Goal: Information Seeking & Learning: Learn about a topic

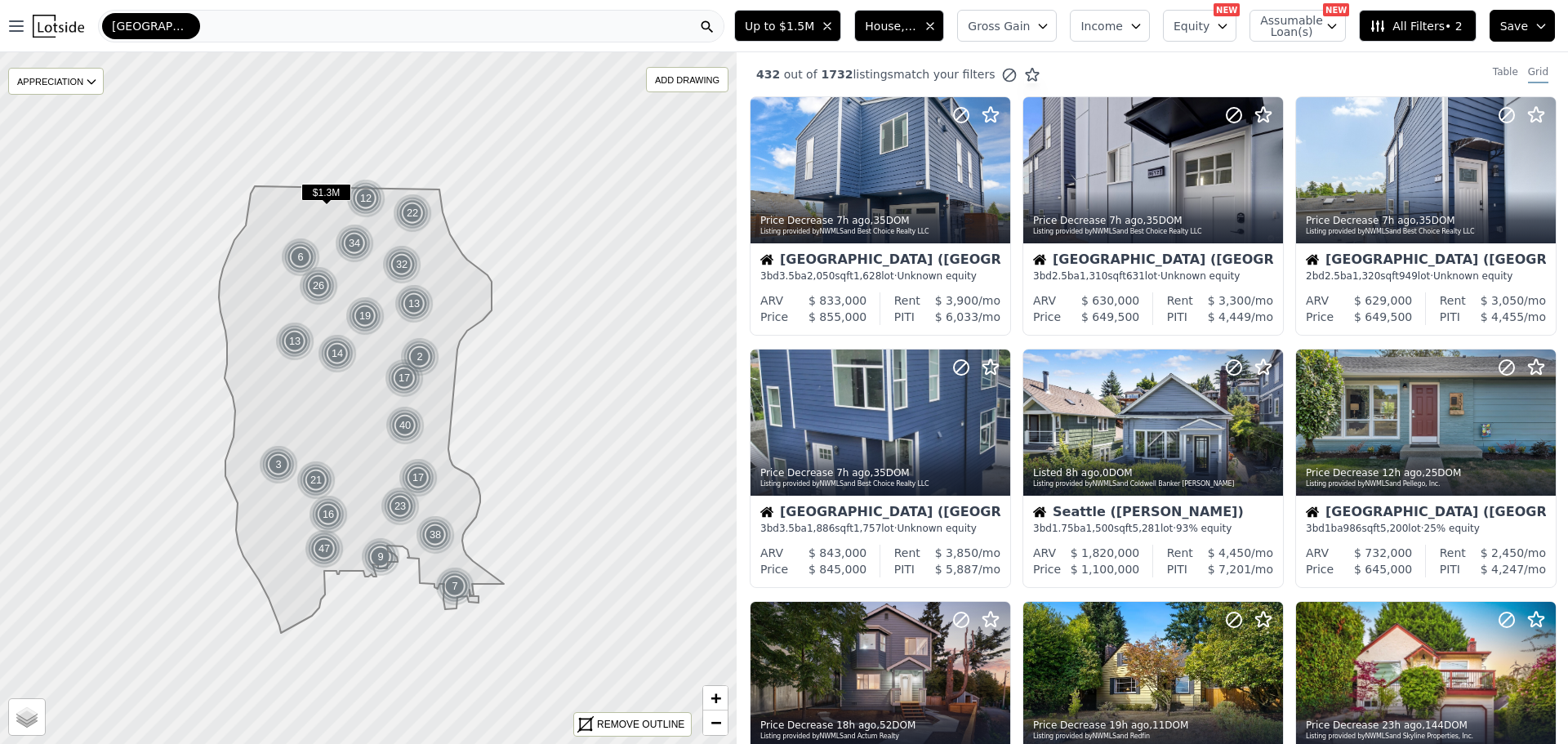
click at [917, 33] on span "House, Multifamily" at bounding box center [891, 26] width 52 height 17
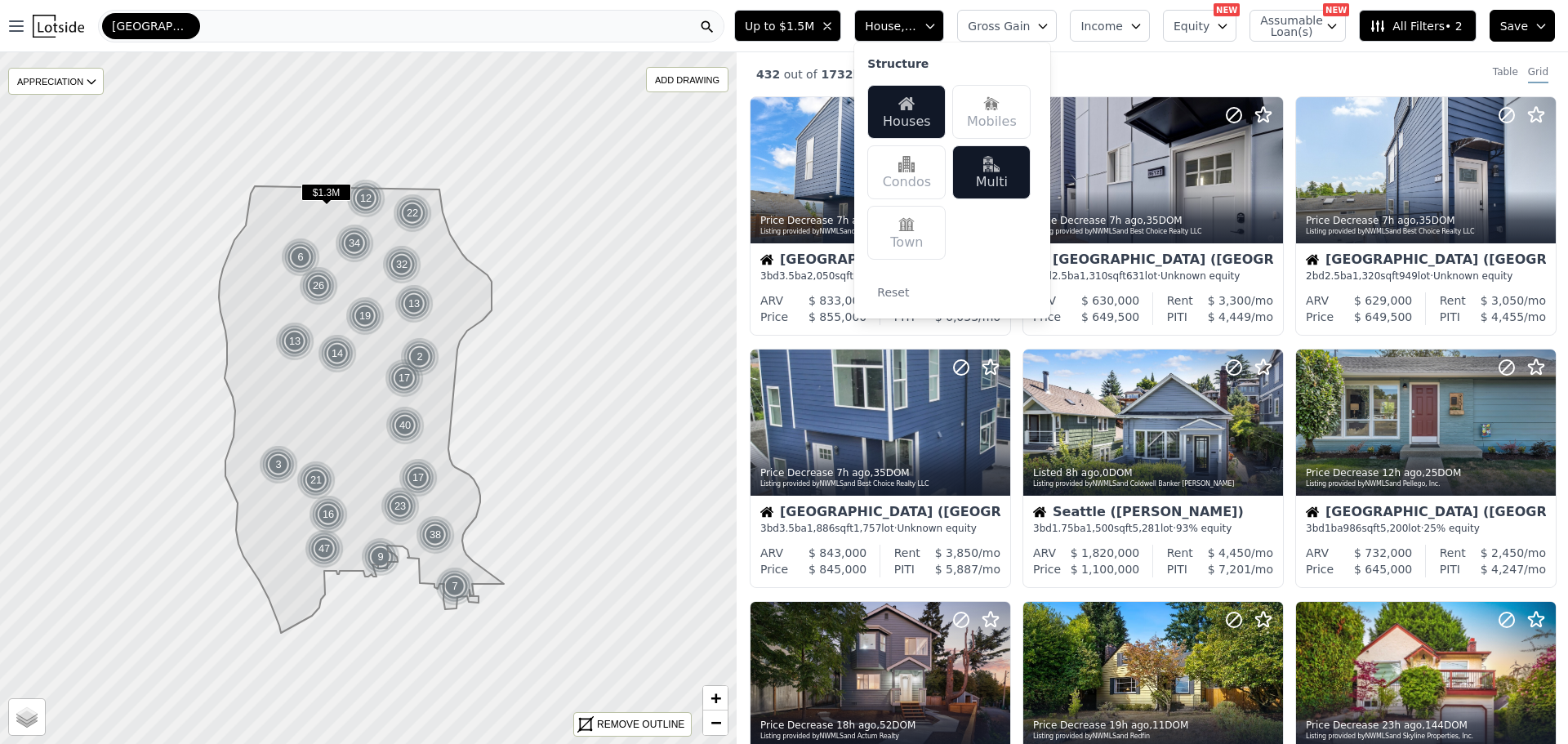
click at [1145, 70] on div "432 out of 1732 listings match your filters Table Grid" at bounding box center [1152, 74] width 832 height 44
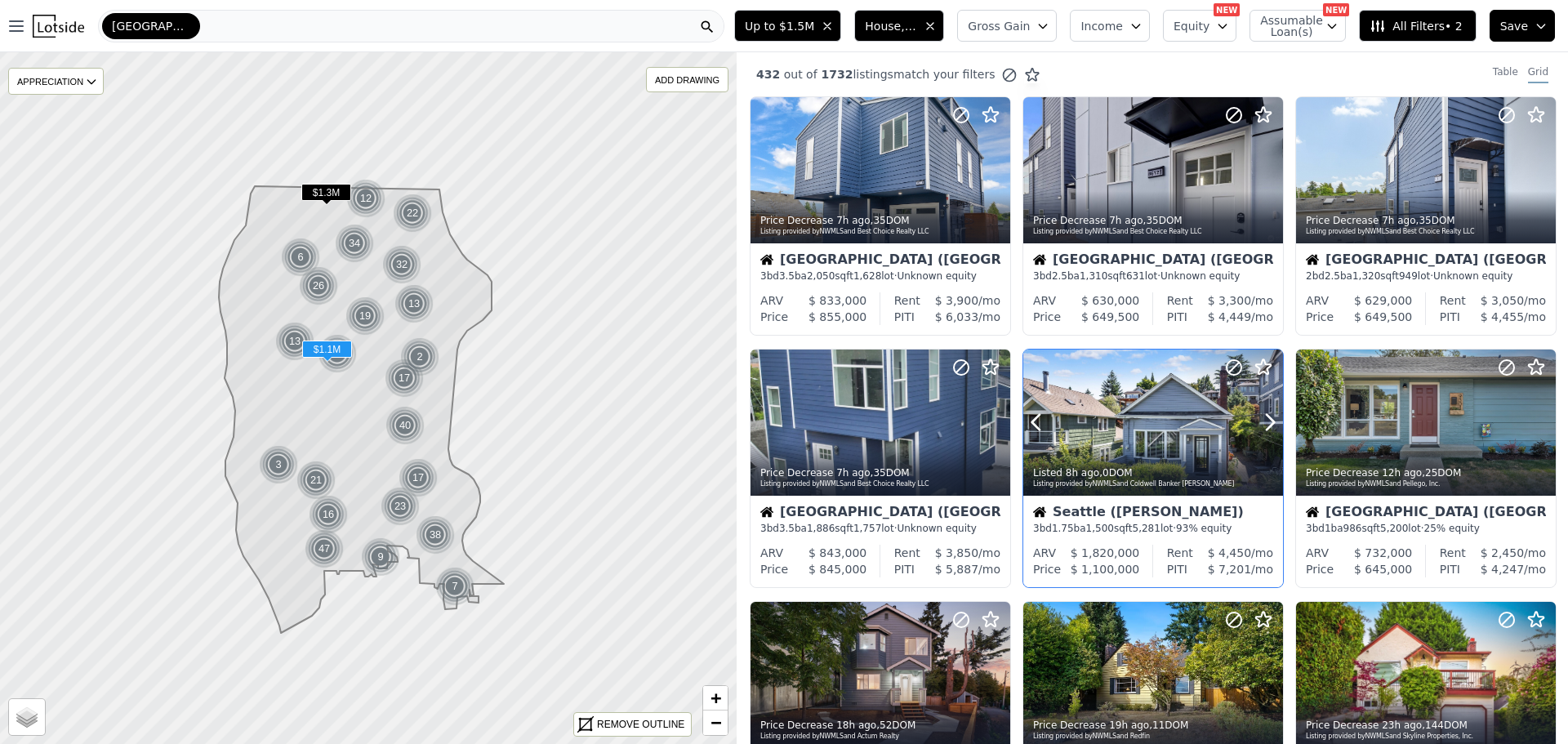
click at [1156, 415] on div at bounding box center [1154, 423] width 259 height 147
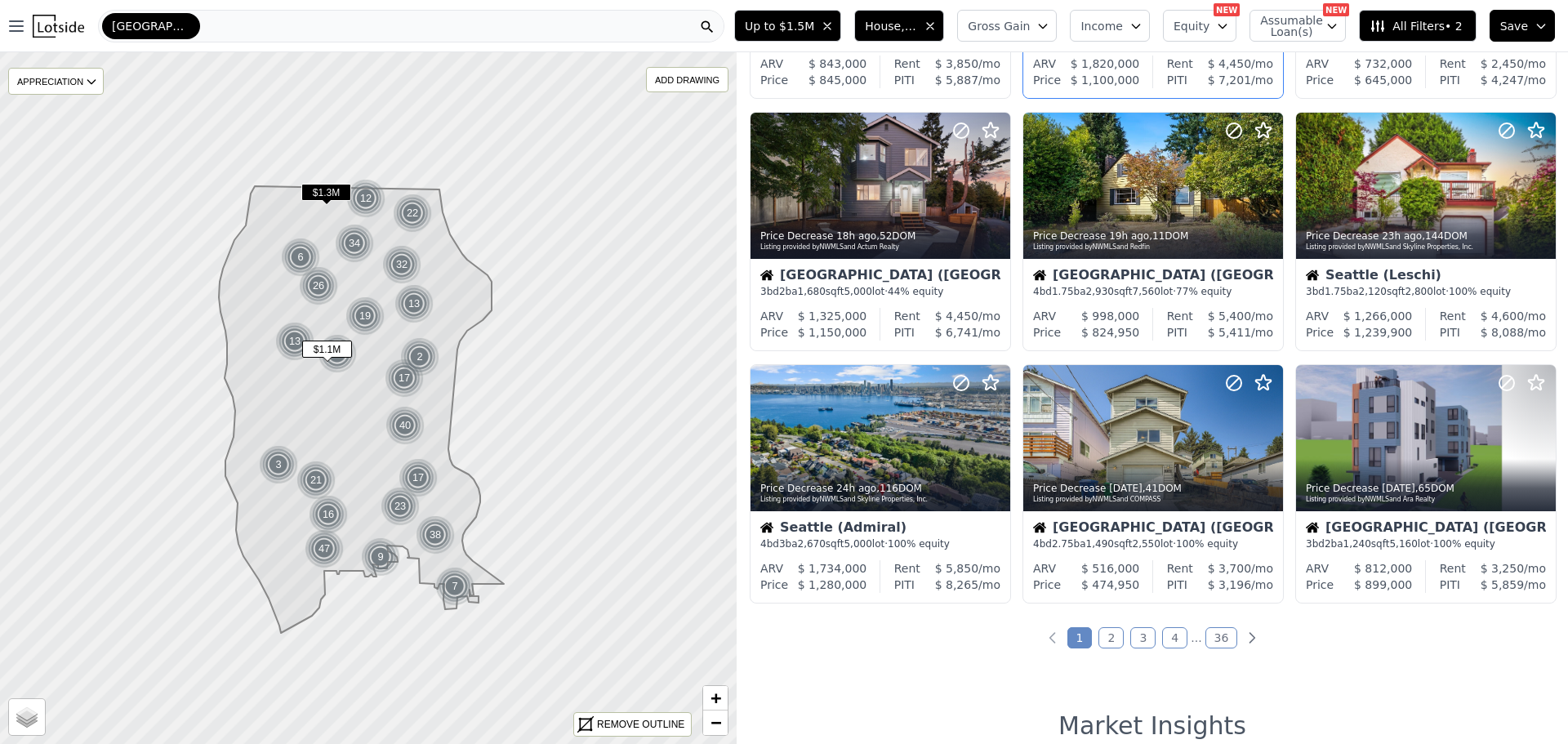
scroll to position [490, 0]
click at [1109, 634] on link "2" at bounding box center [1111, 637] width 25 height 21
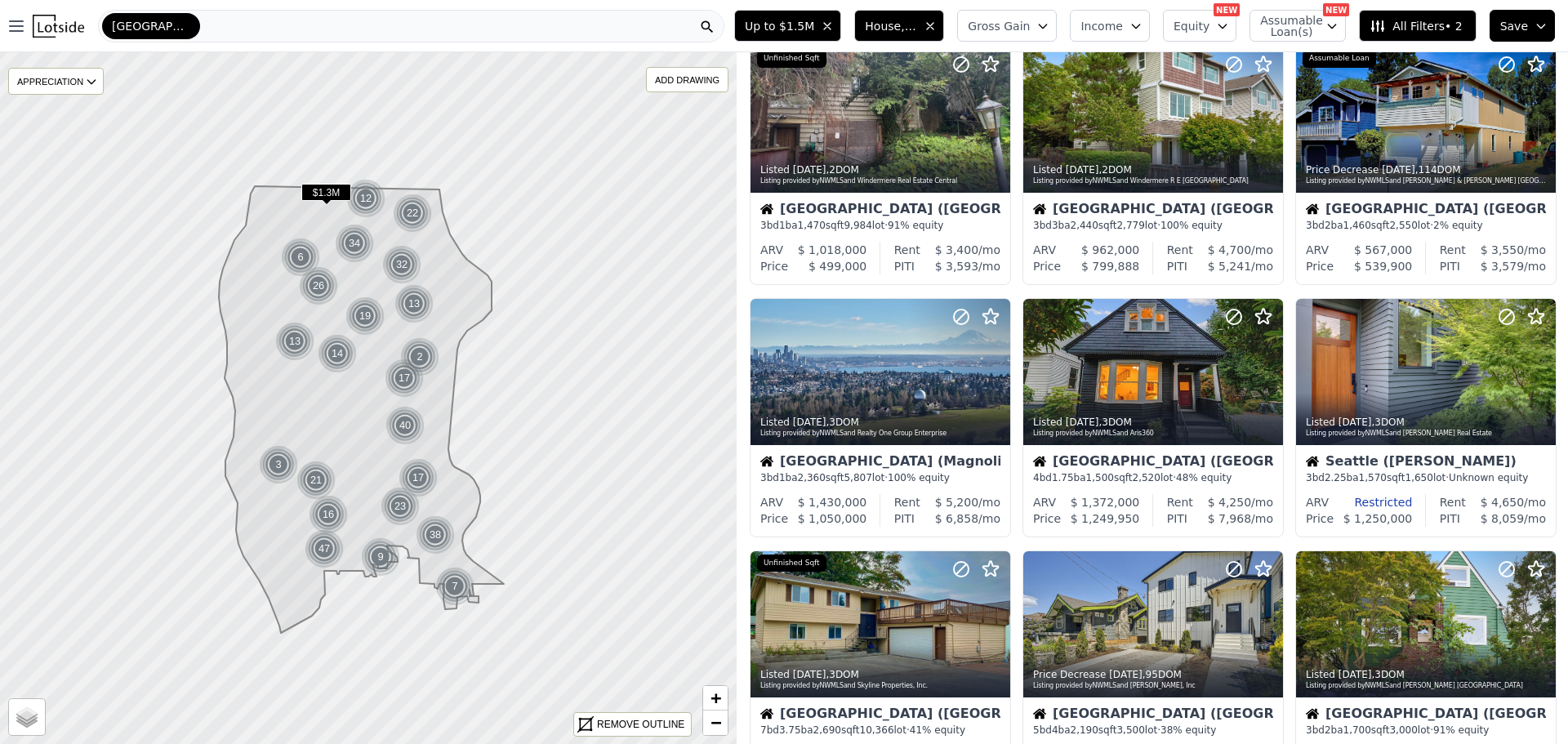
scroll to position [0, 0]
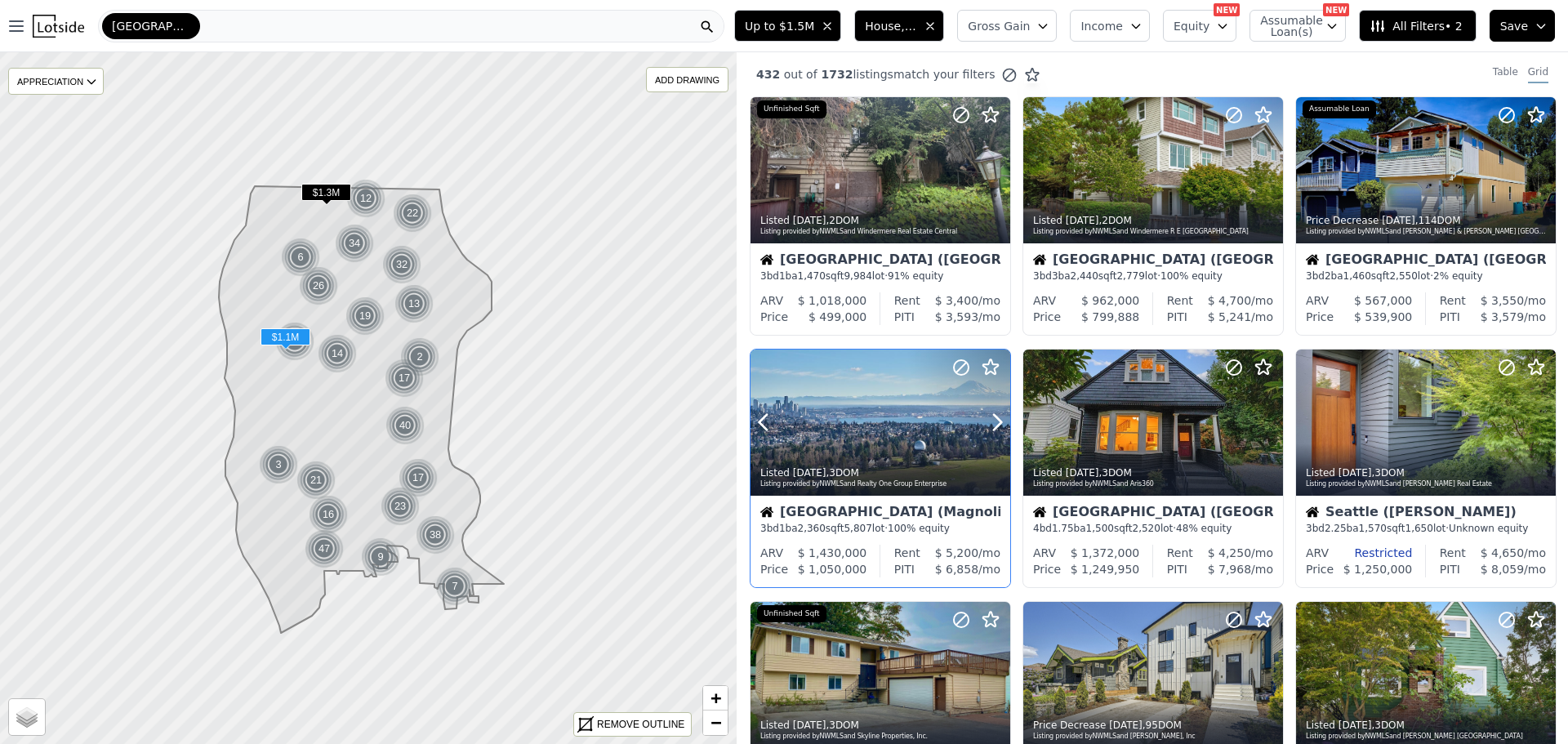
click at [857, 426] on div at bounding box center [880, 423] width 259 height 147
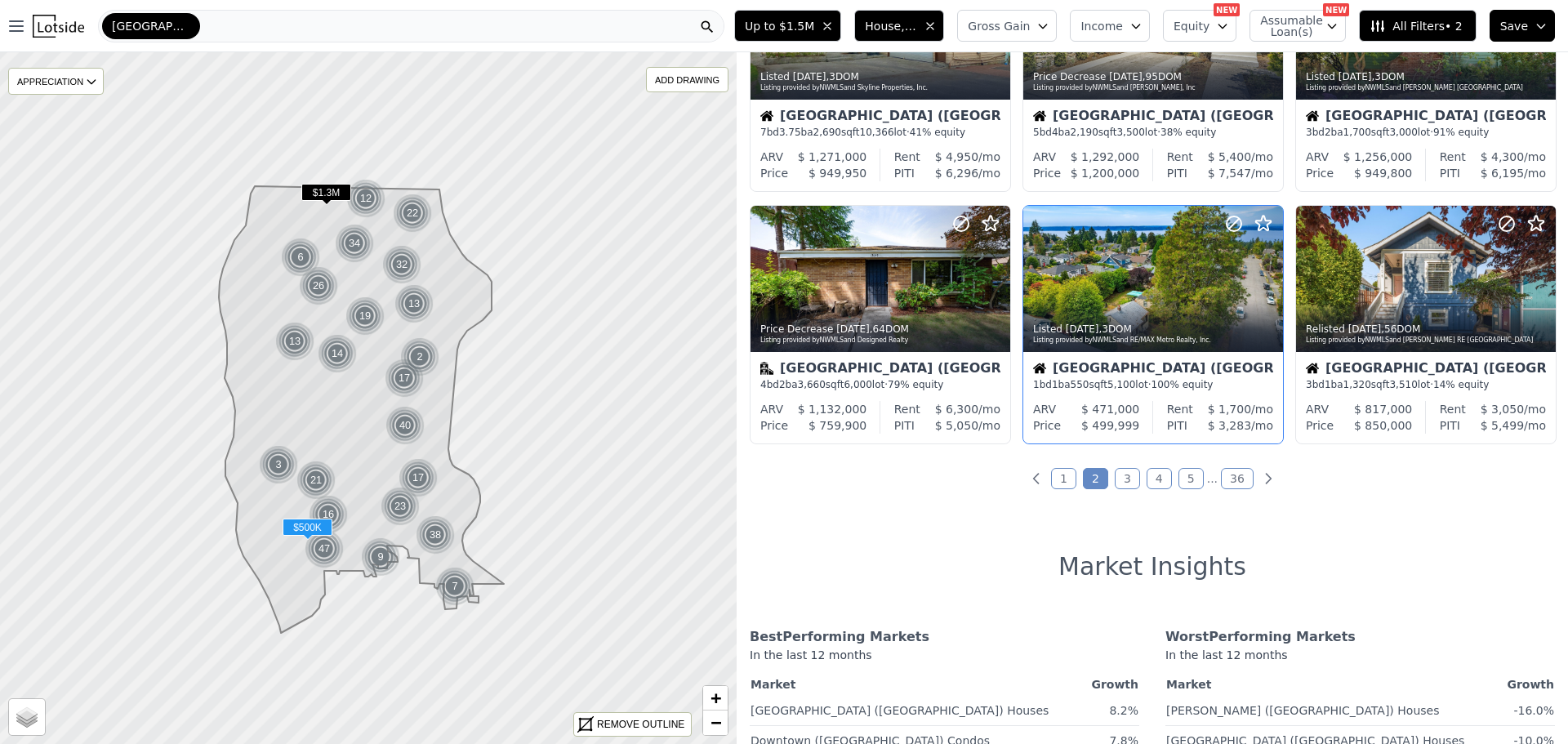
scroll to position [653, 0]
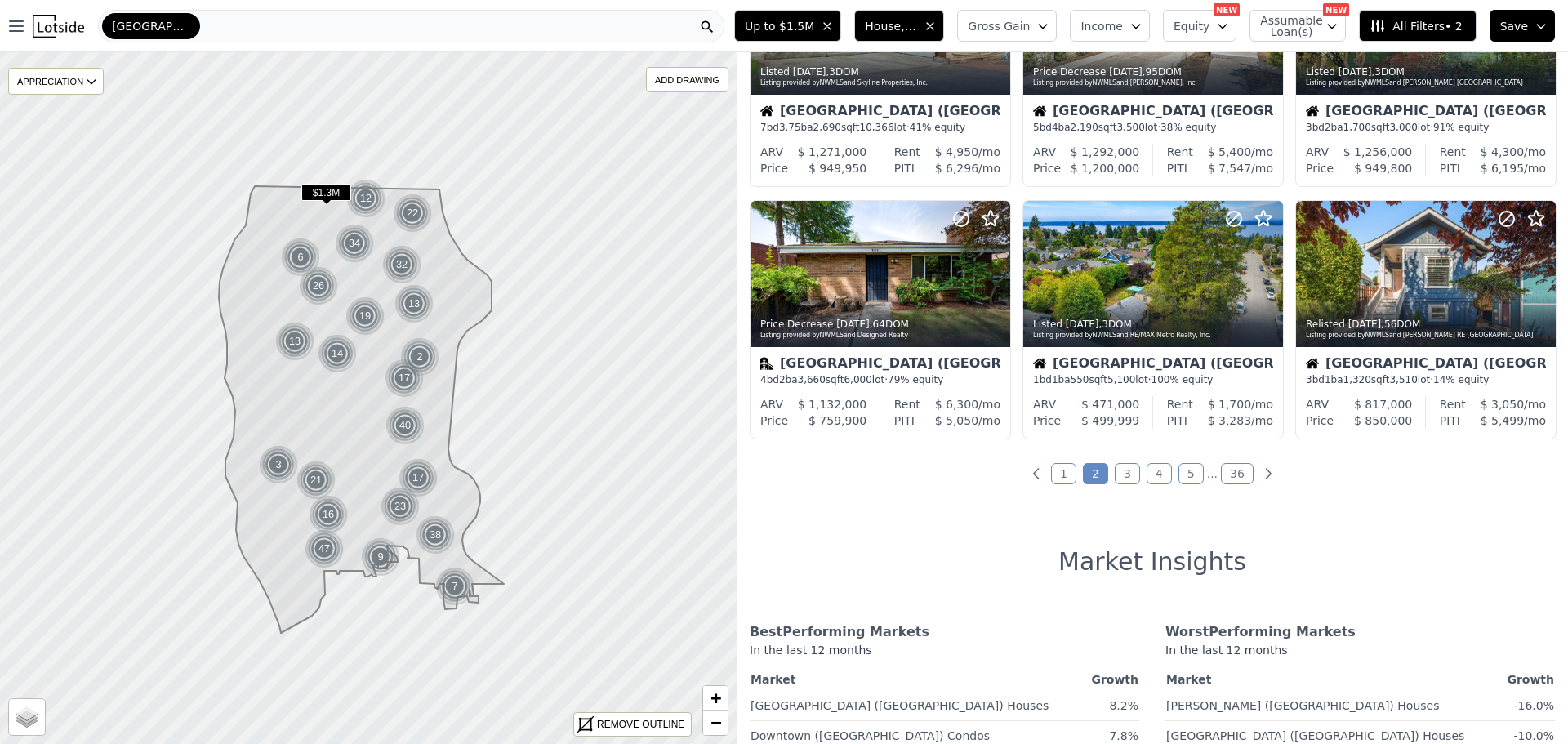
click at [1121, 473] on link "3" at bounding box center [1127, 473] width 25 height 21
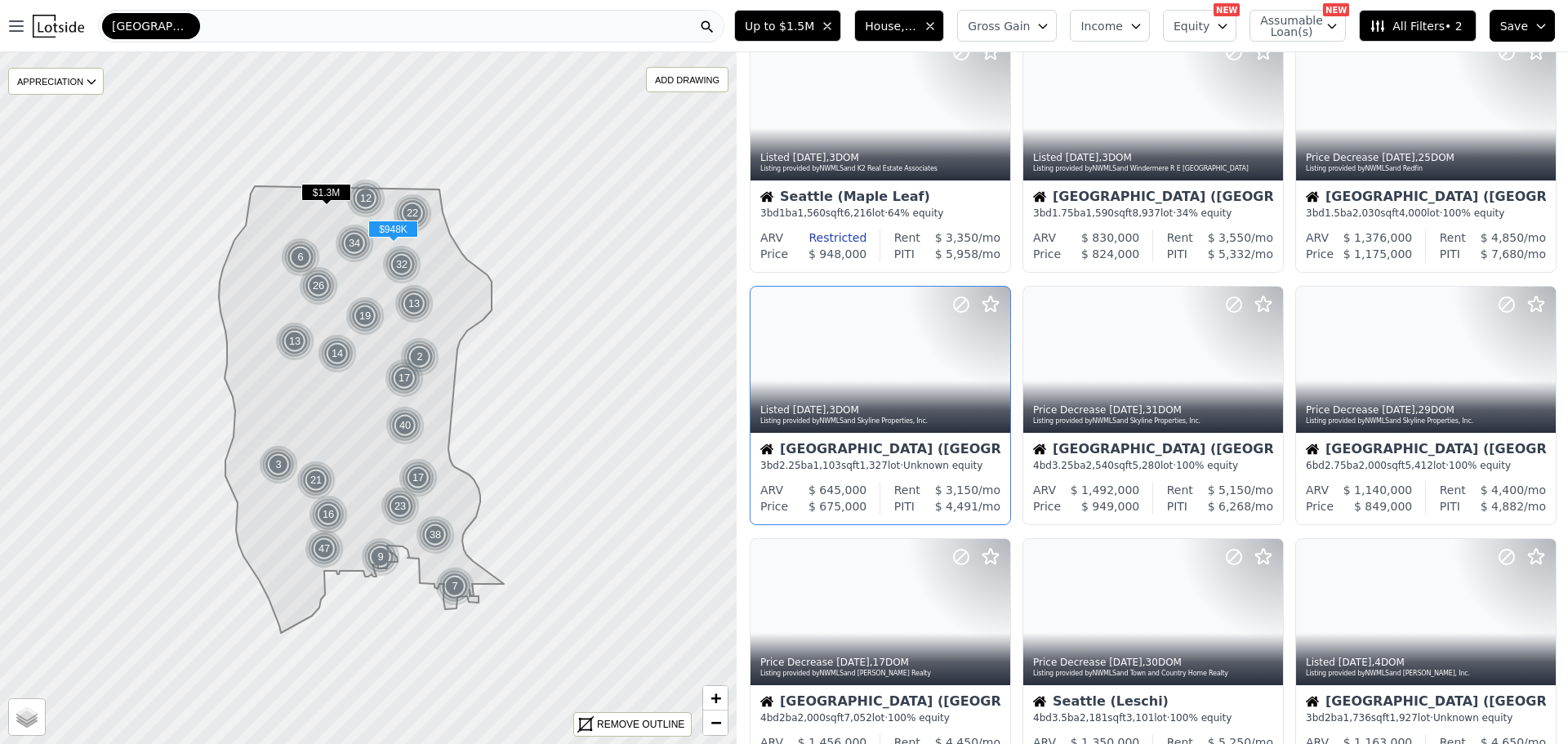
scroll to position [246, 0]
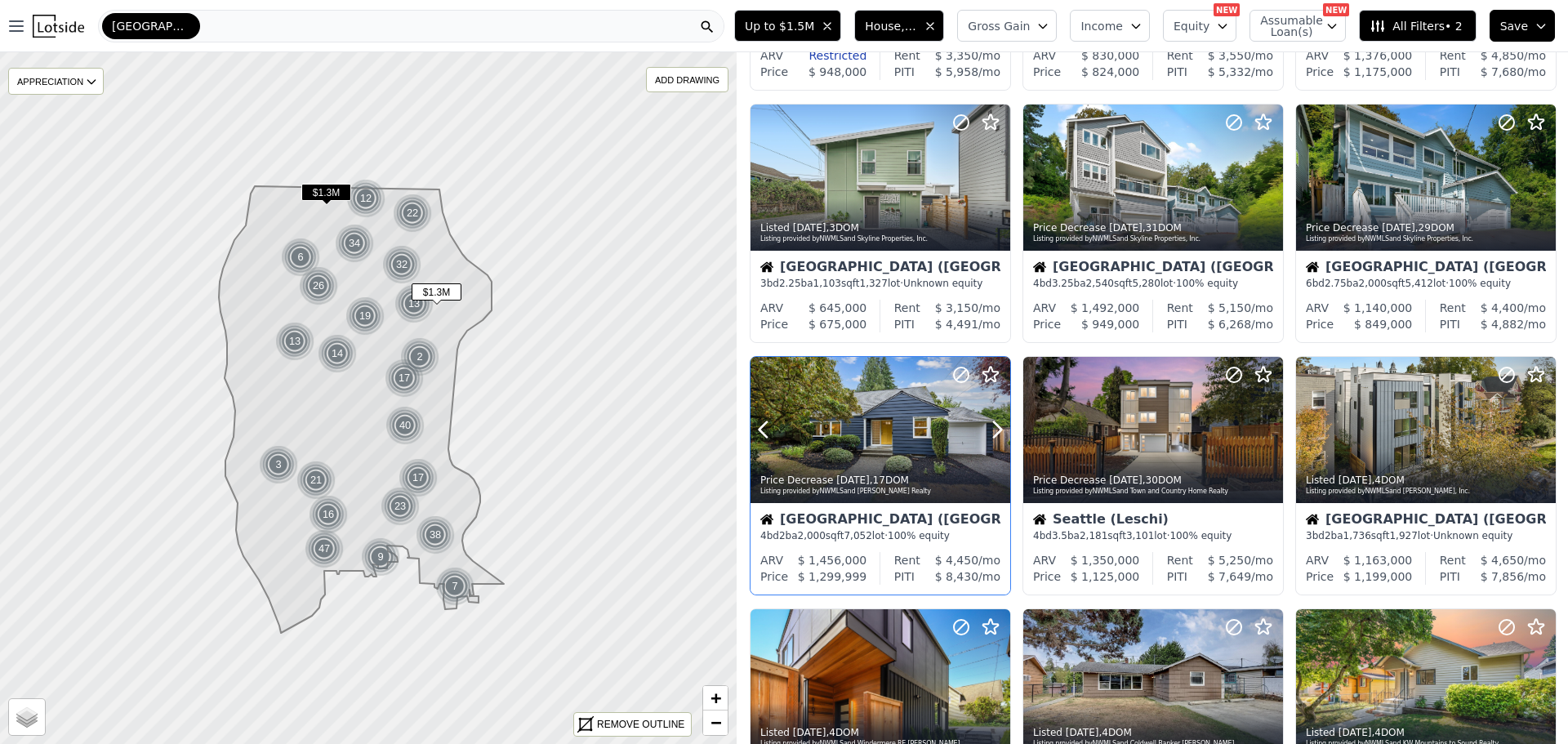
click at [861, 443] on div at bounding box center [880, 429] width 259 height 147
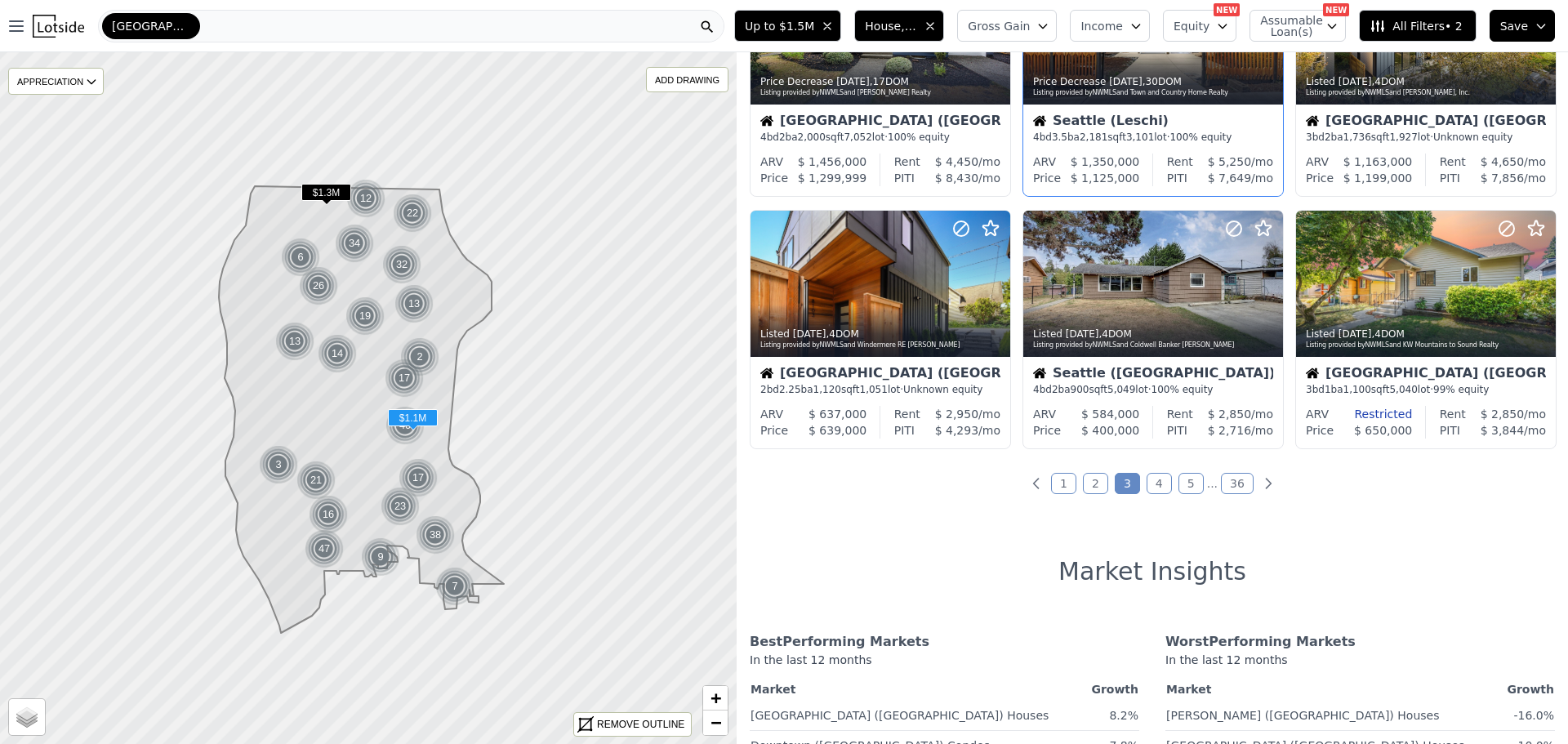
scroll to position [653, 0]
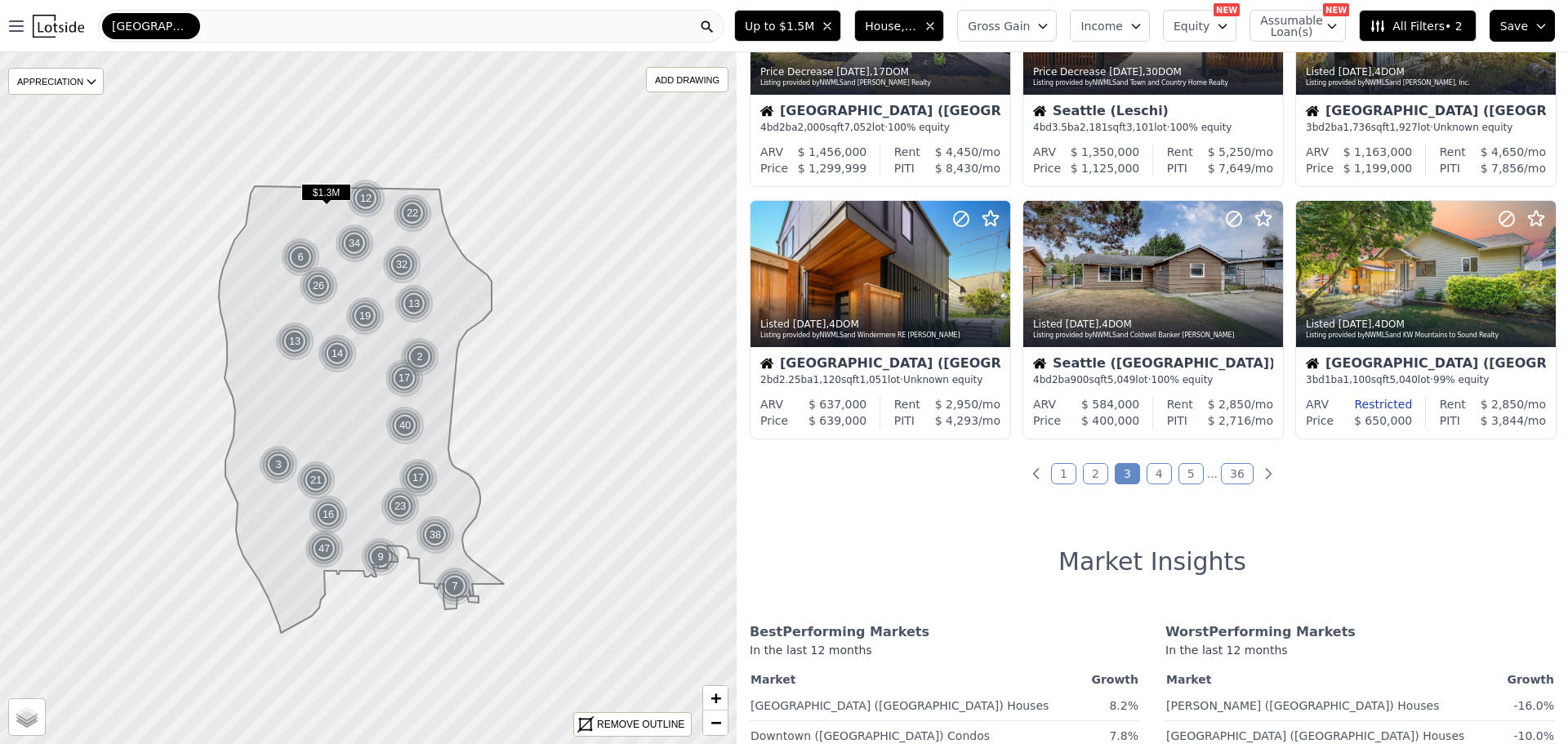
click at [1155, 472] on link "4" at bounding box center [1159, 473] width 25 height 21
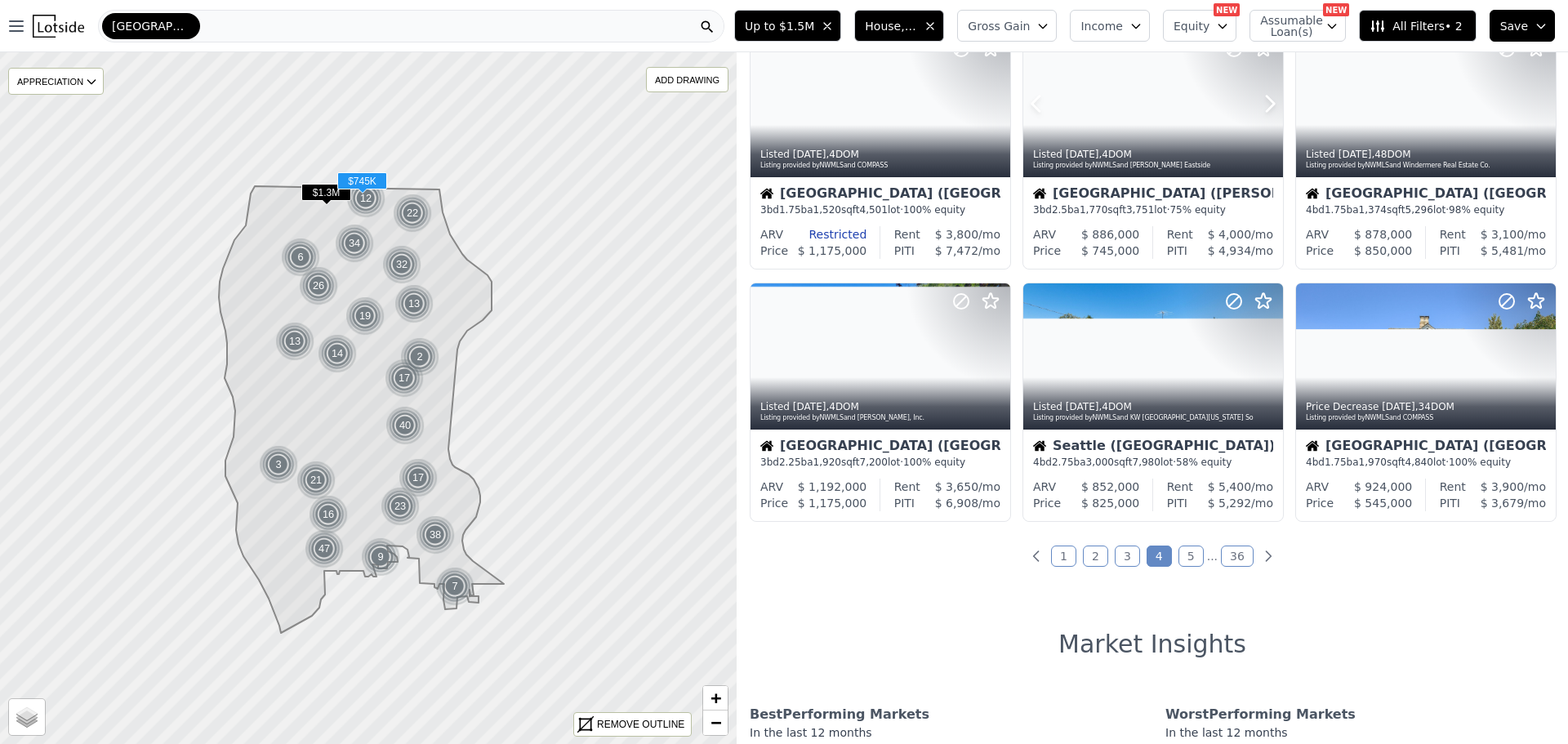
scroll to position [572, 0]
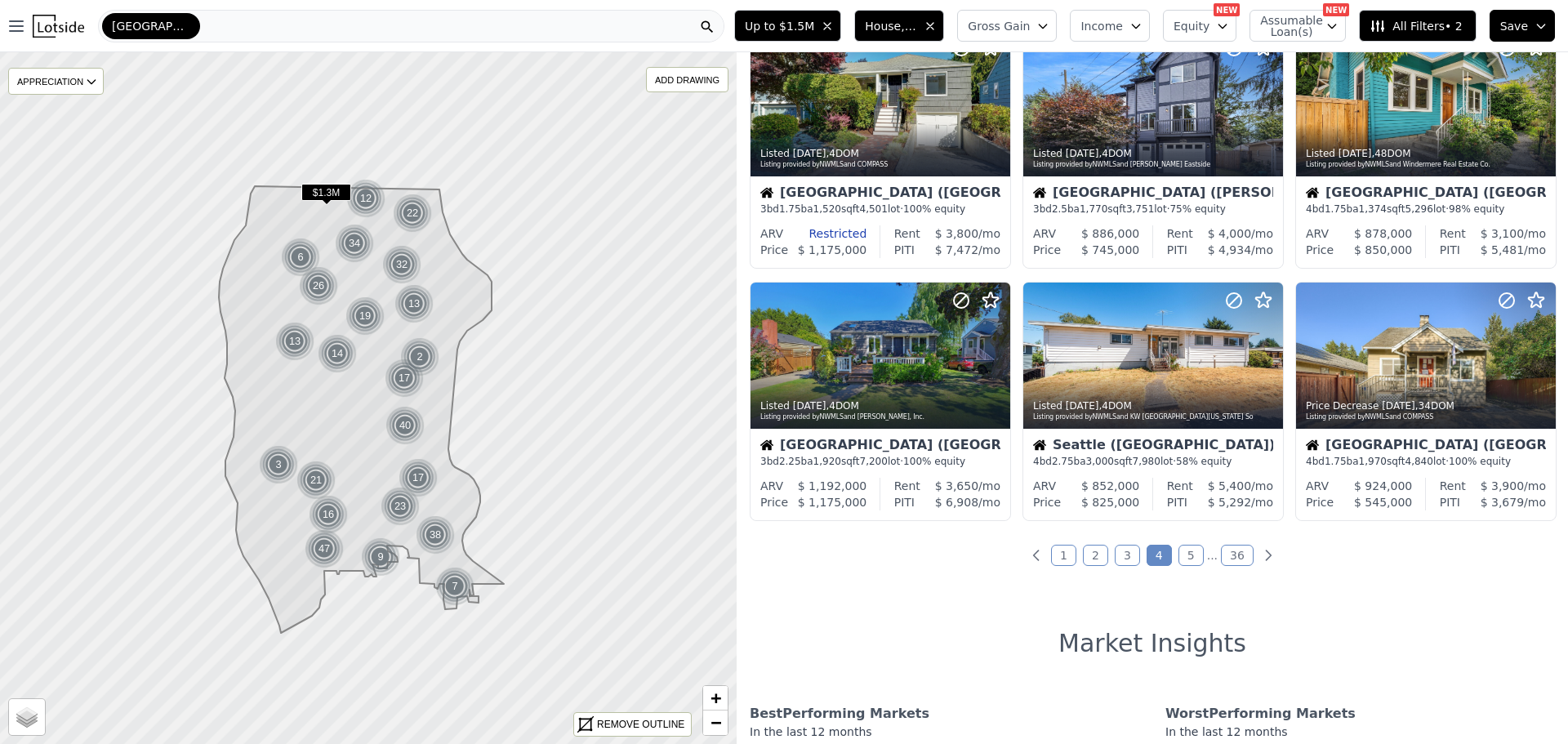
click at [1185, 554] on link "5" at bounding box center [1191, 555] width 25 height 21
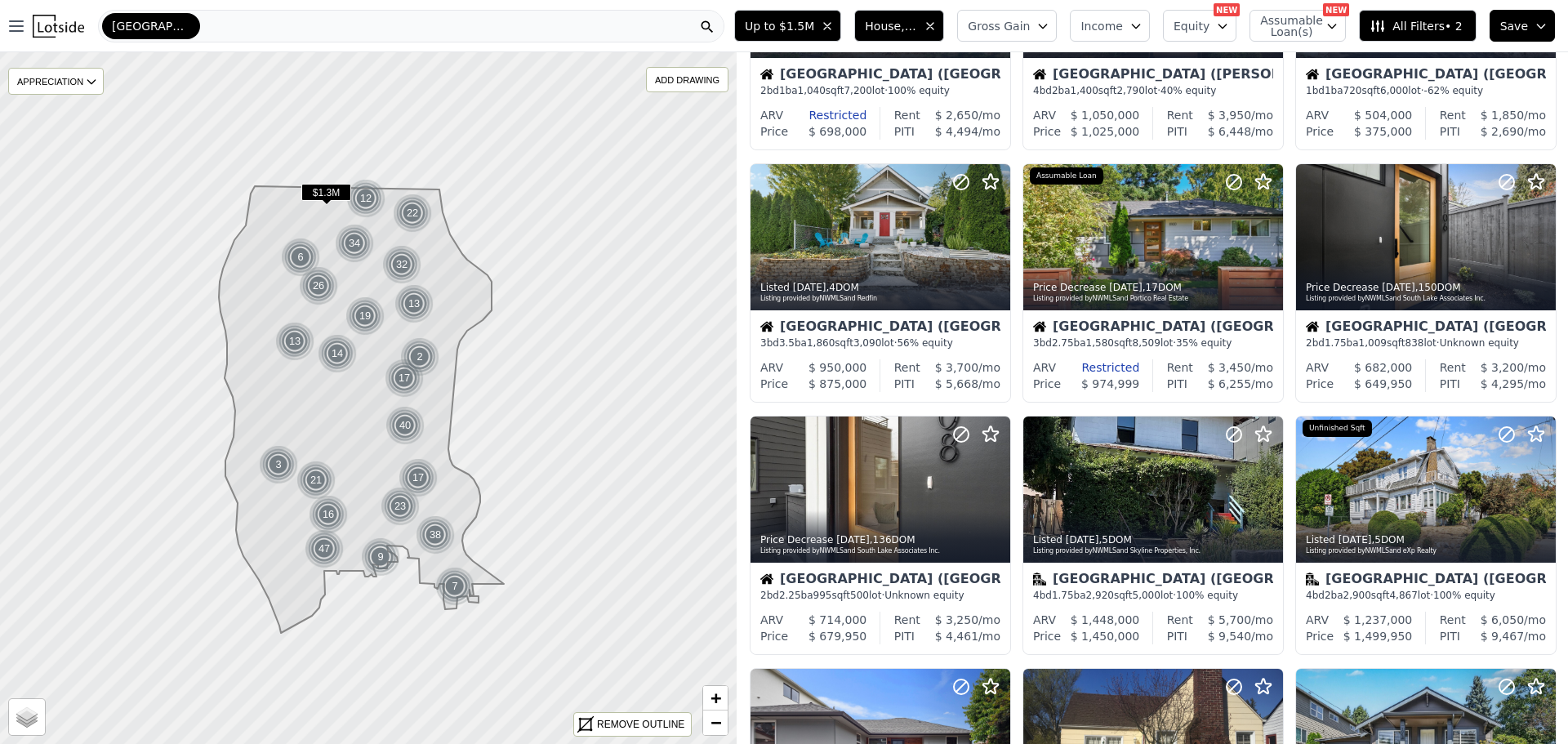
scroll to position [327, 0]
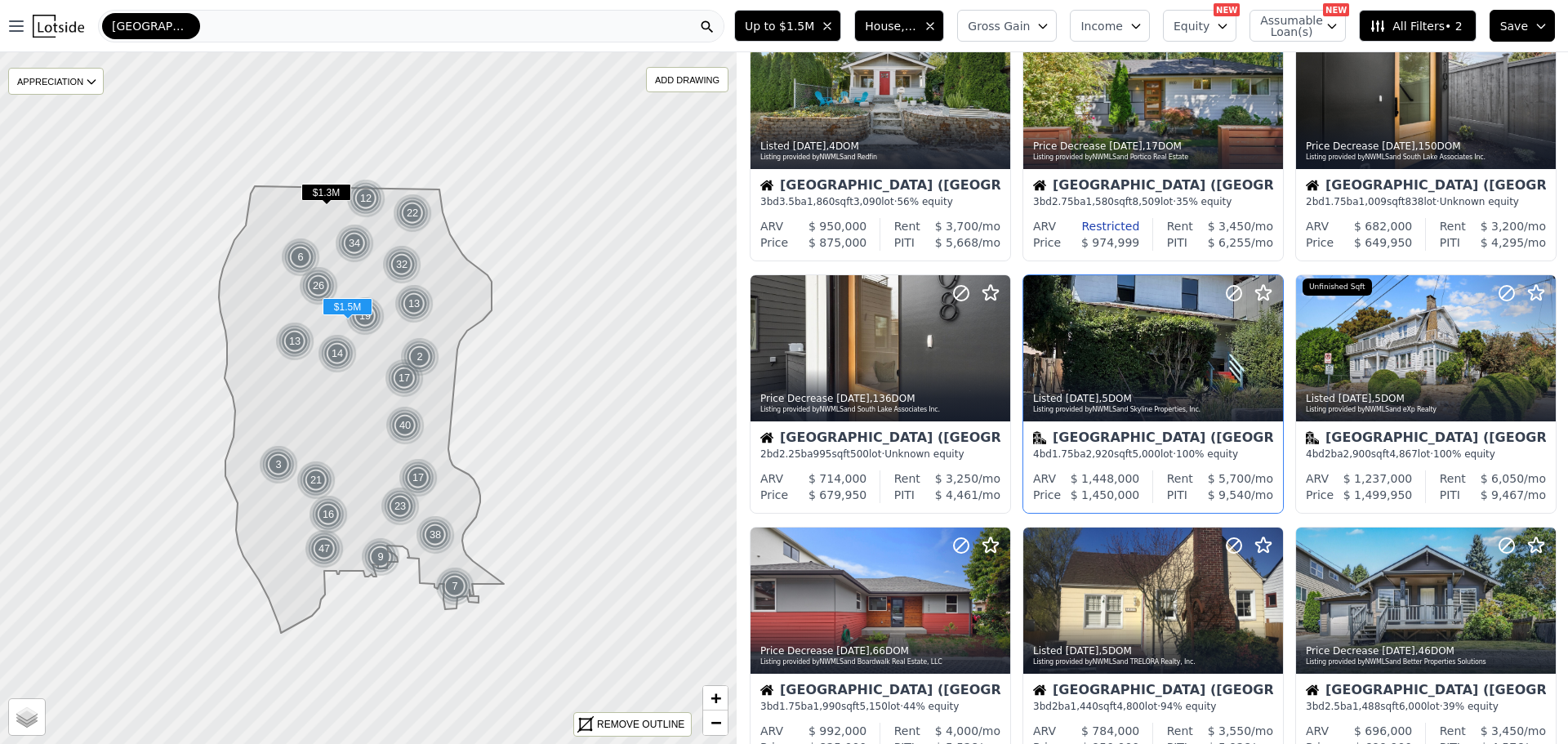
click at [1132, 370] on div at bounding box center [1154, 385] width 259 height 30
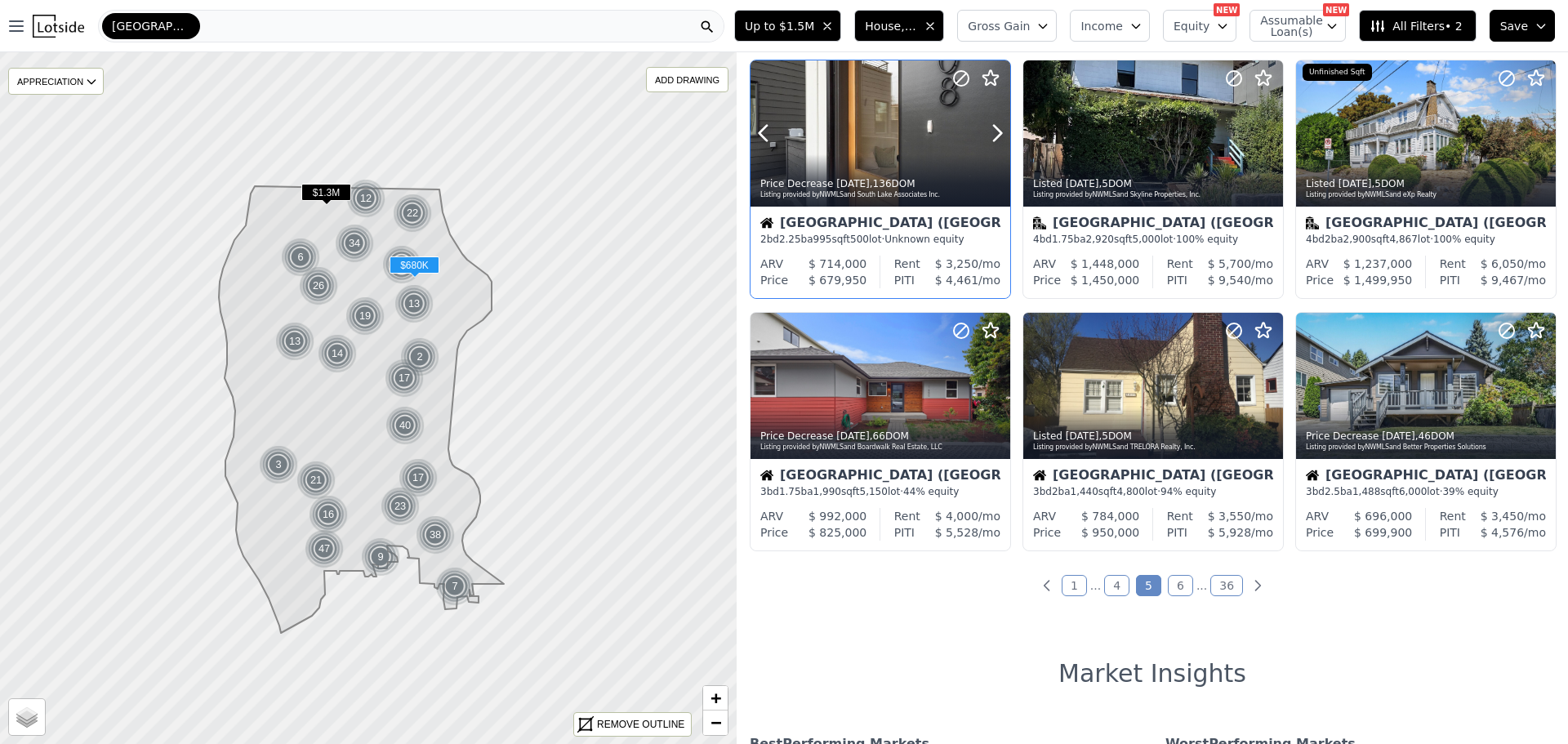
scroll to position [572, 0]
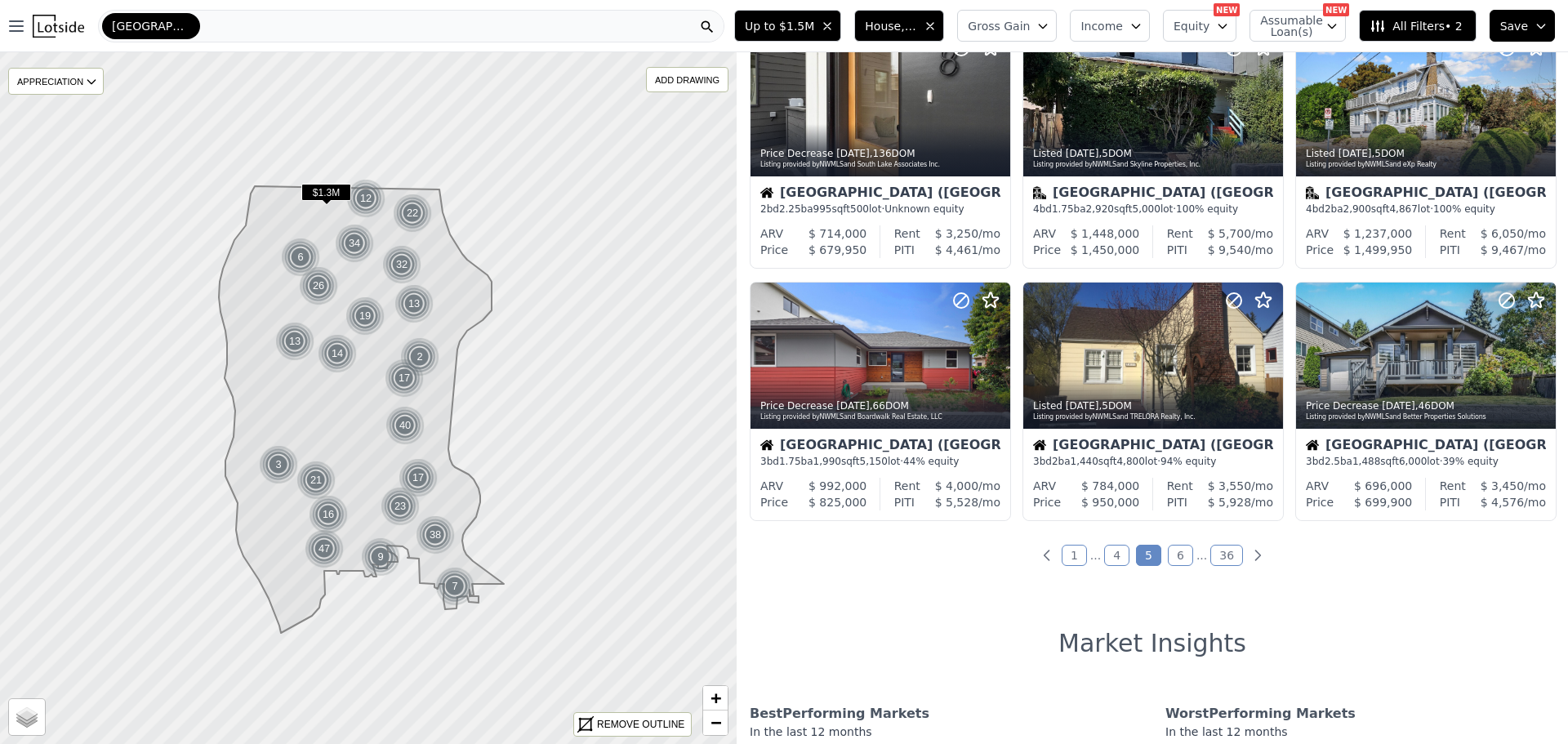
click at [1177, 554] on link "6" at bounding box center [1180, 555] width 25 height 21
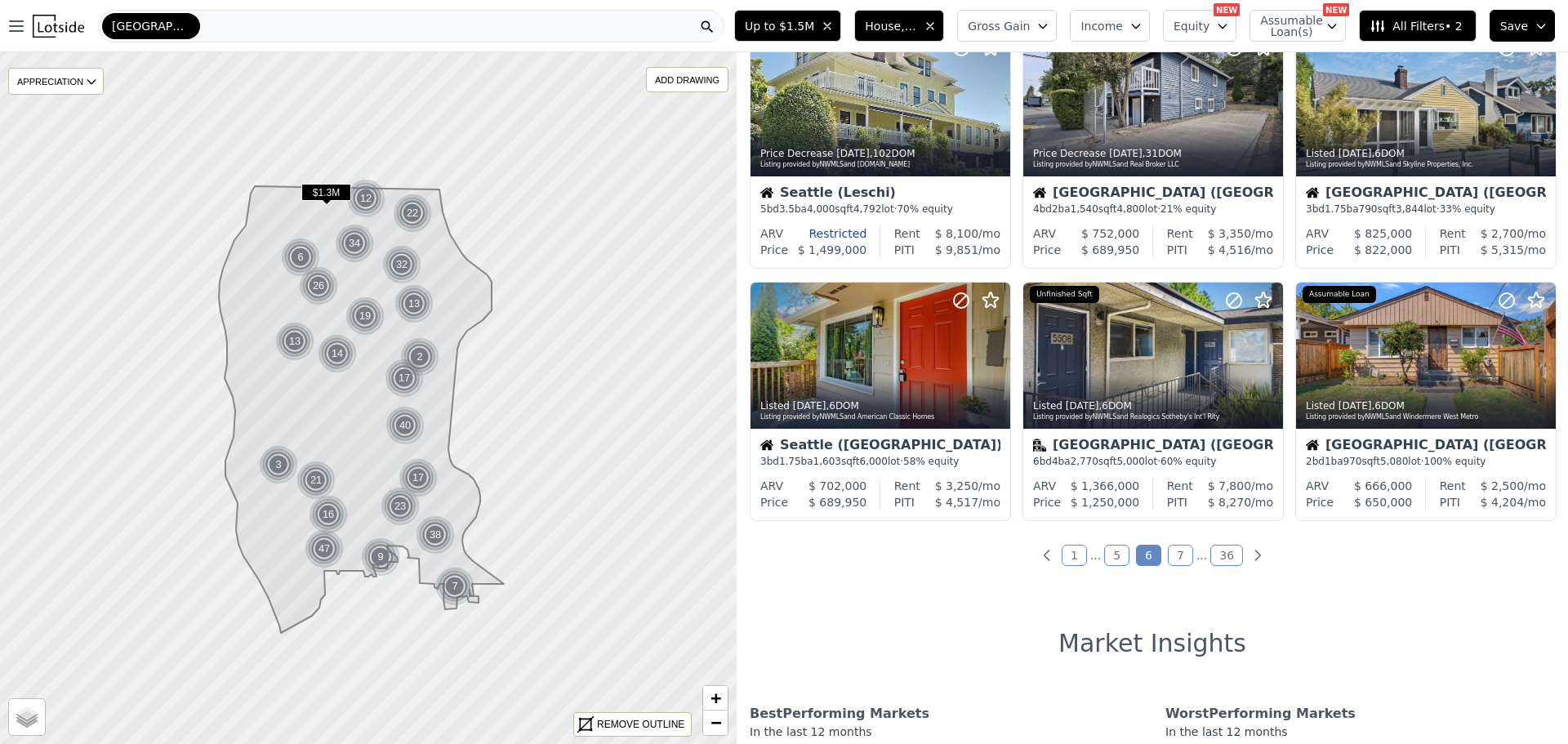
click at [1174, 551] on link "7" at bounding box center [1180, 555] width 25 height 21
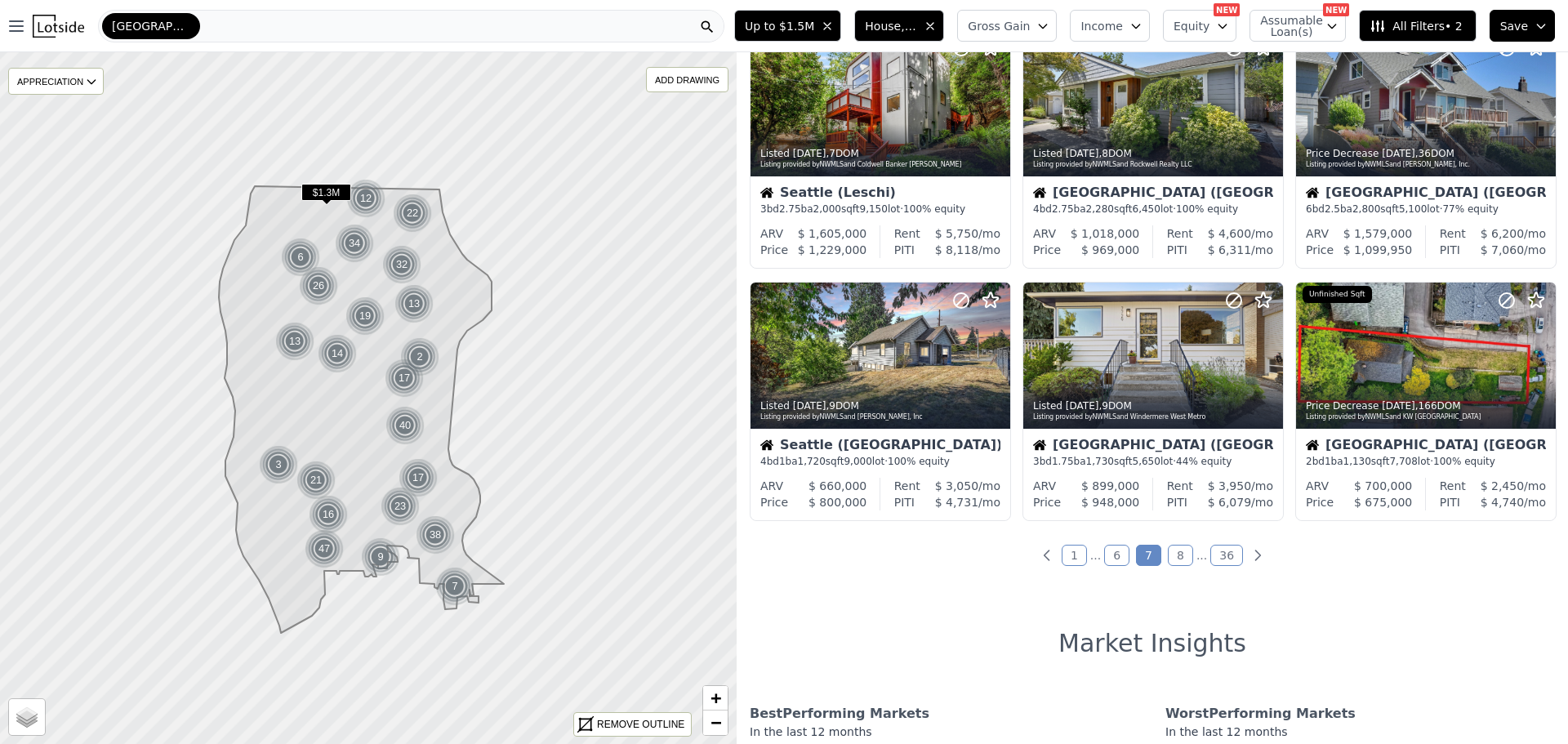
click at [1175, 551] on link "8" at bounding box center [1180, 555] width 25 height 21
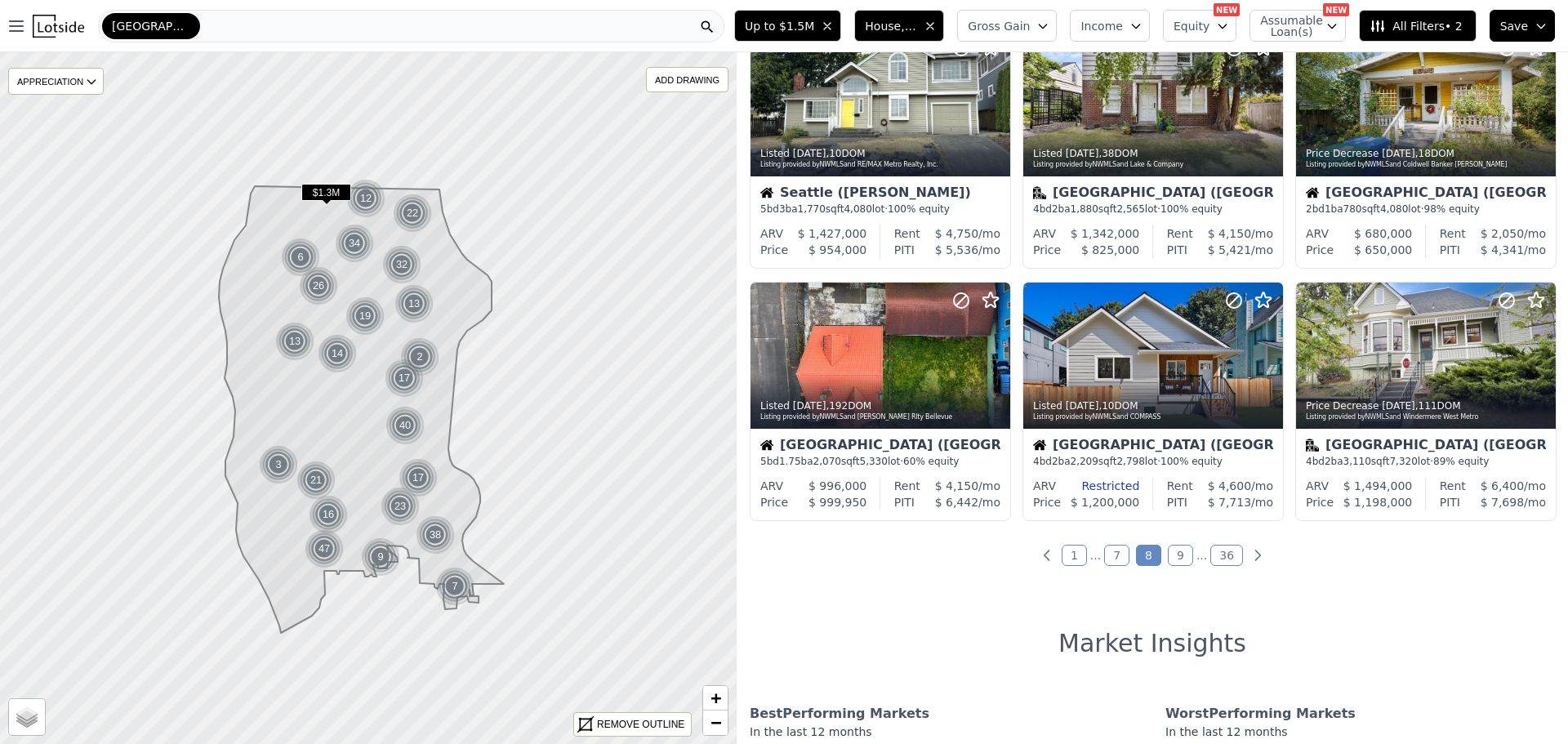
click at [1174, 554] on link "9" at bounding box center [1180, 555] width 25 height 21
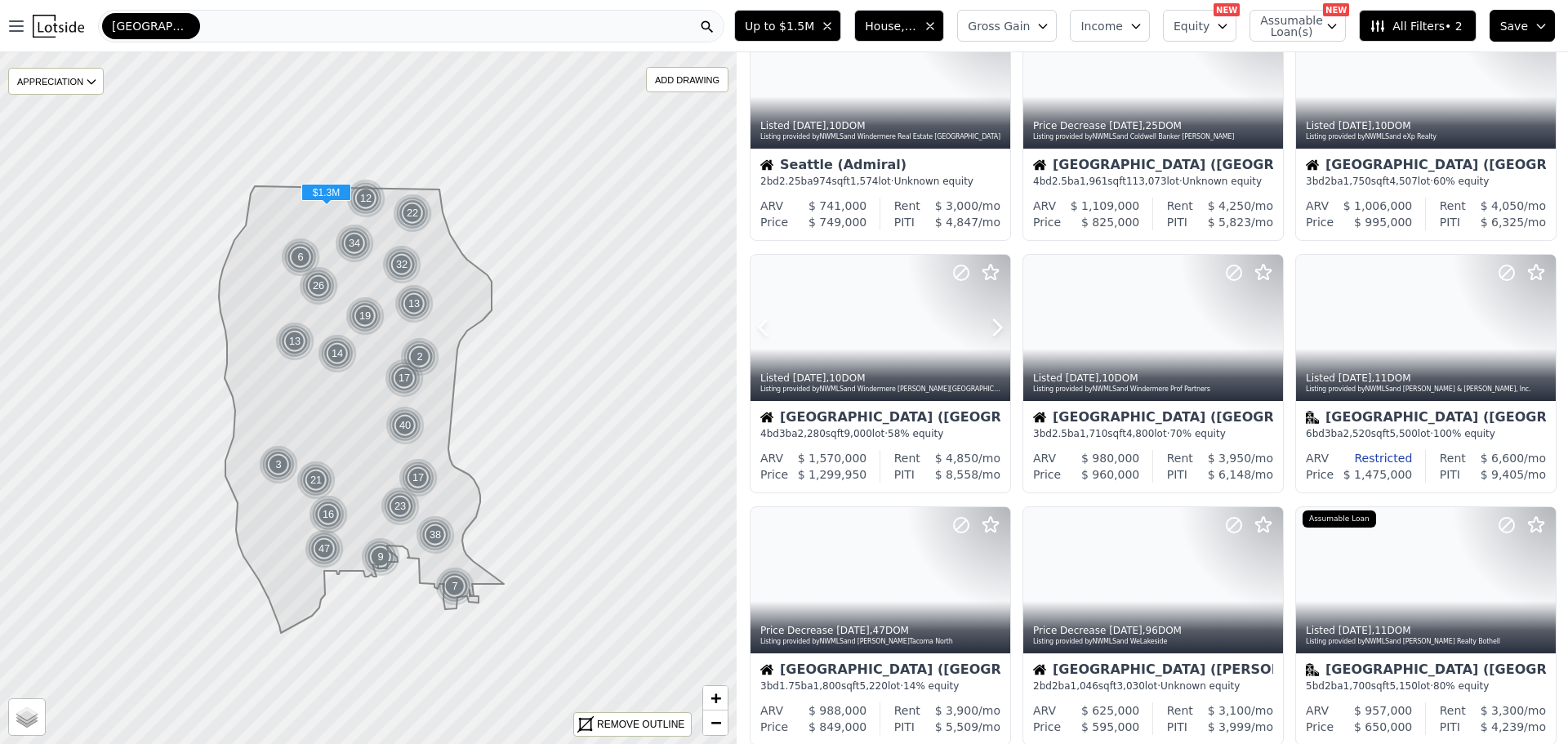
scroll to position [0, 0]
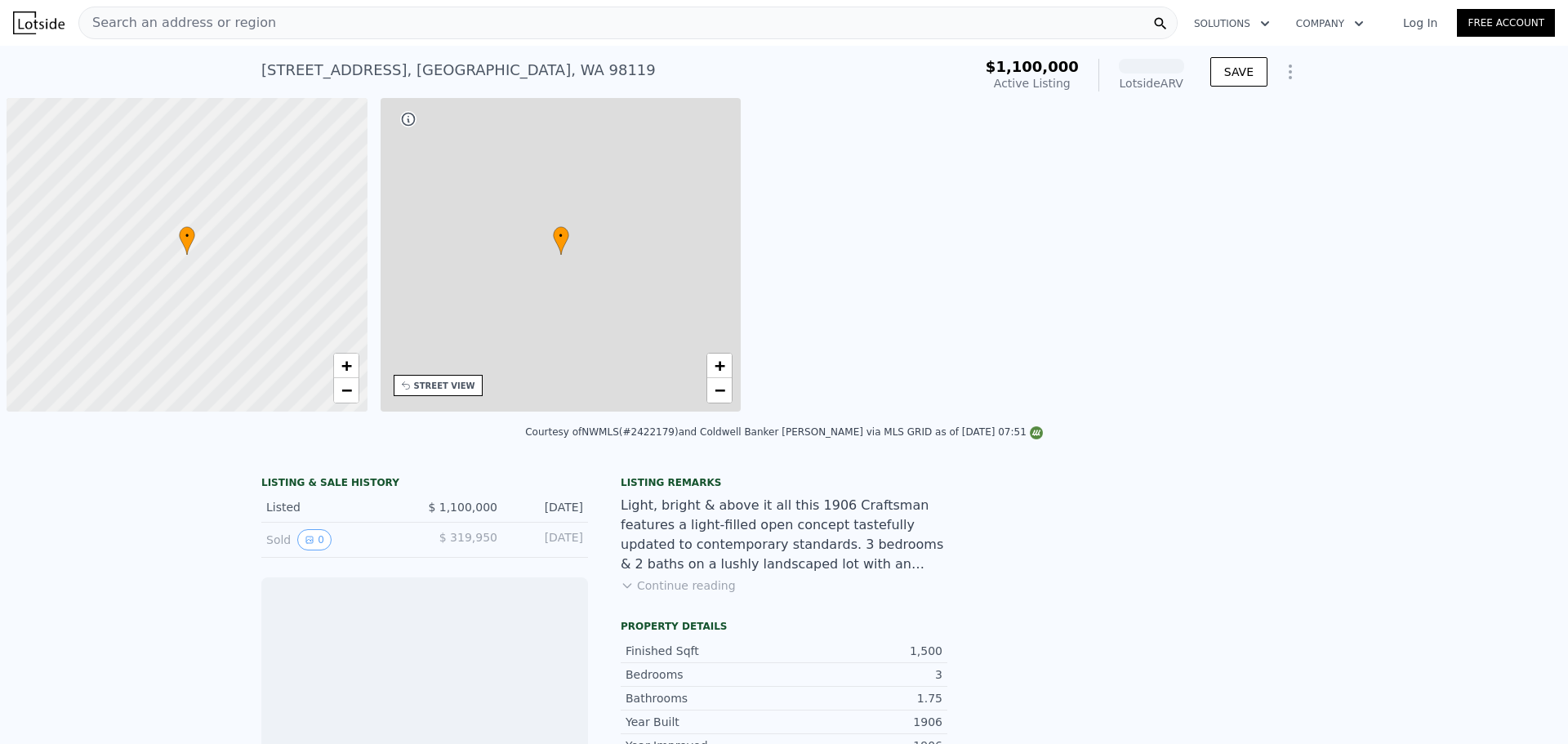
scroll to position [0, 7]
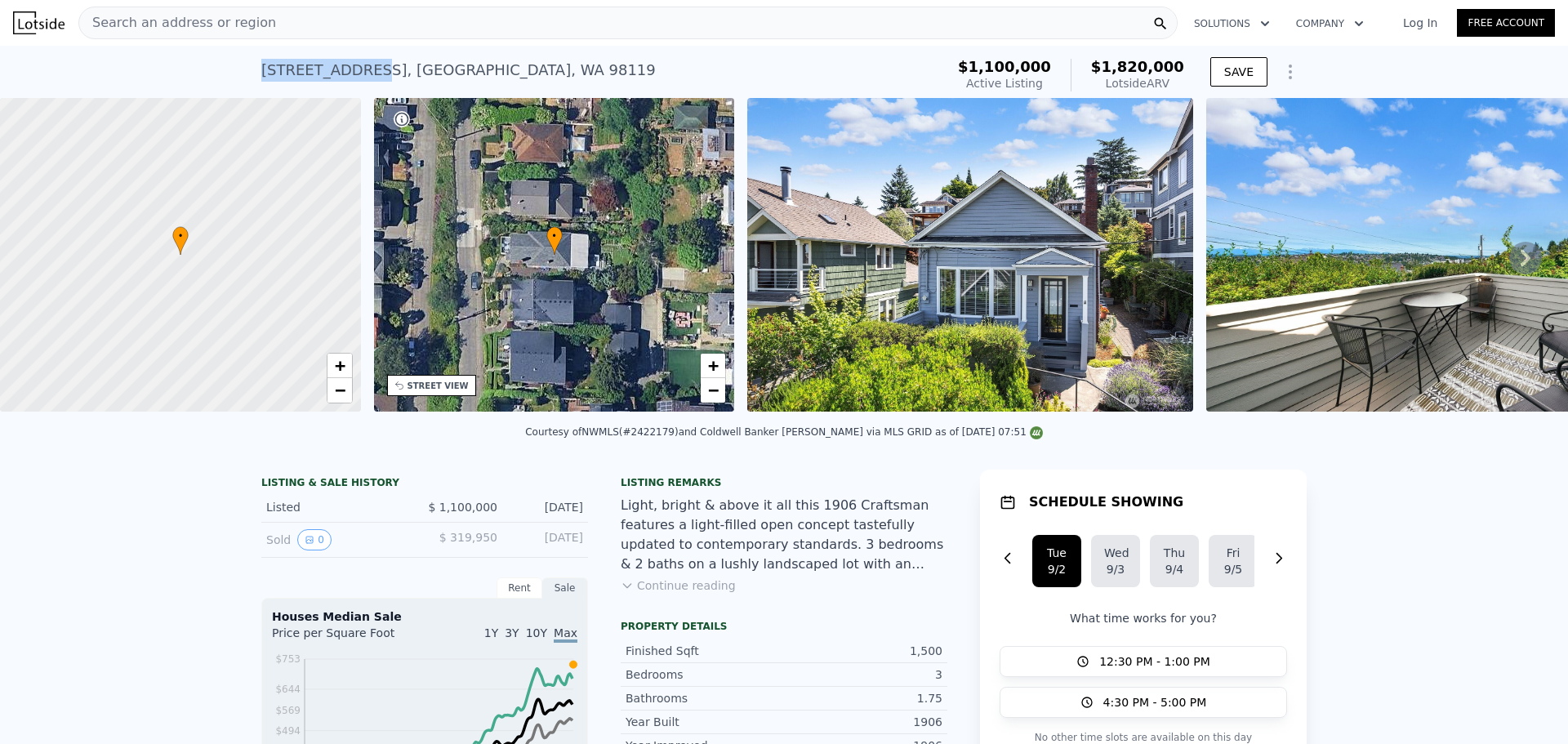
drag, startPoint x: 259, startPoint y: 63, endPoint x: 351, endPoint y: 74, distance: 92.7
click at [351, 74] on div "1816 9th Ave W , Seattle , WA 98119" at bounding box center [458, 70] width 395 height 23
copy div "1816 9th Ave W"
click at [1414, 23] on link "Log In" at bounding box center [1421, 23] width 74 height 17
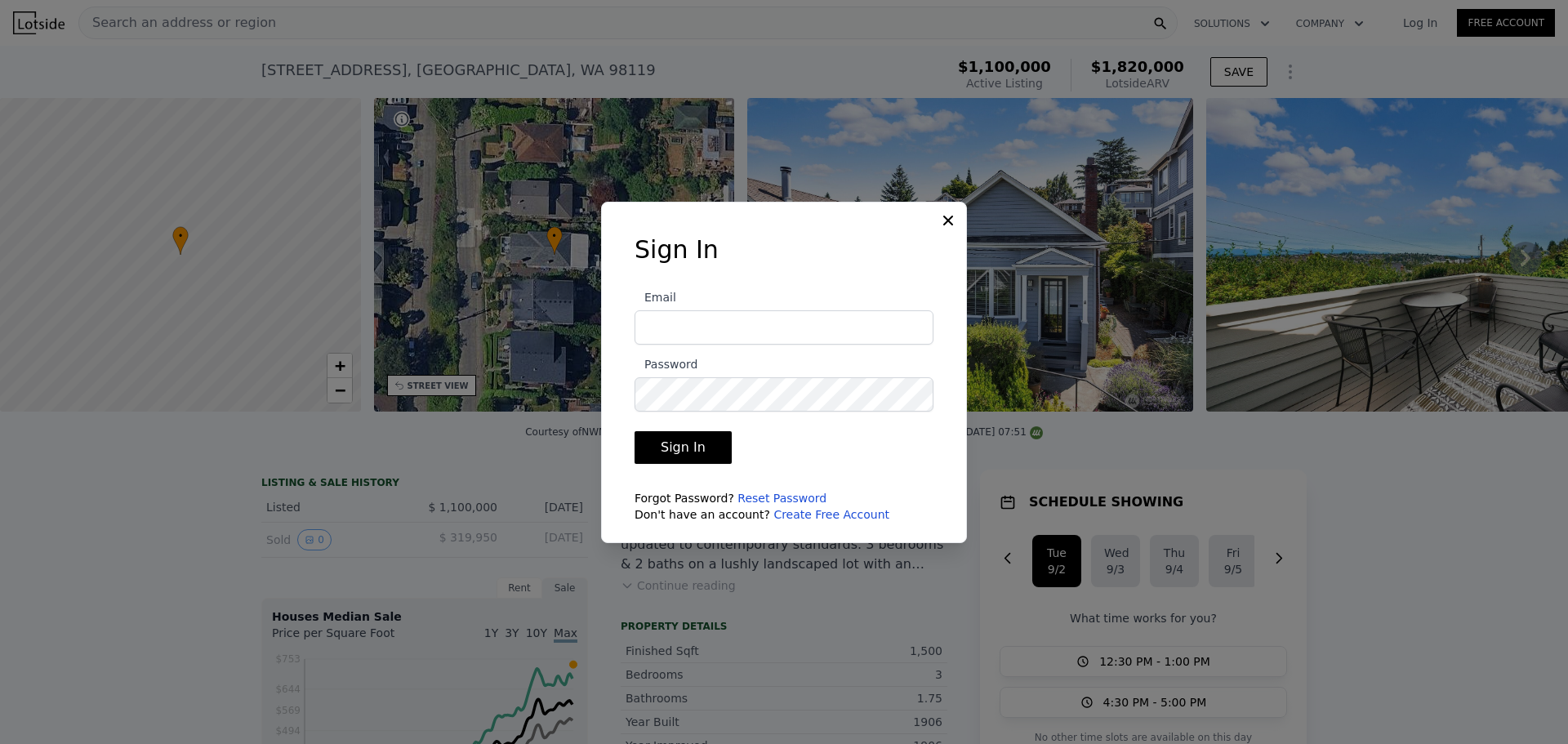
type input "leeincr@gmail.com"
click at [675, 447] on button "Sign In" at bounding box center [683, 447] width 97 height 33
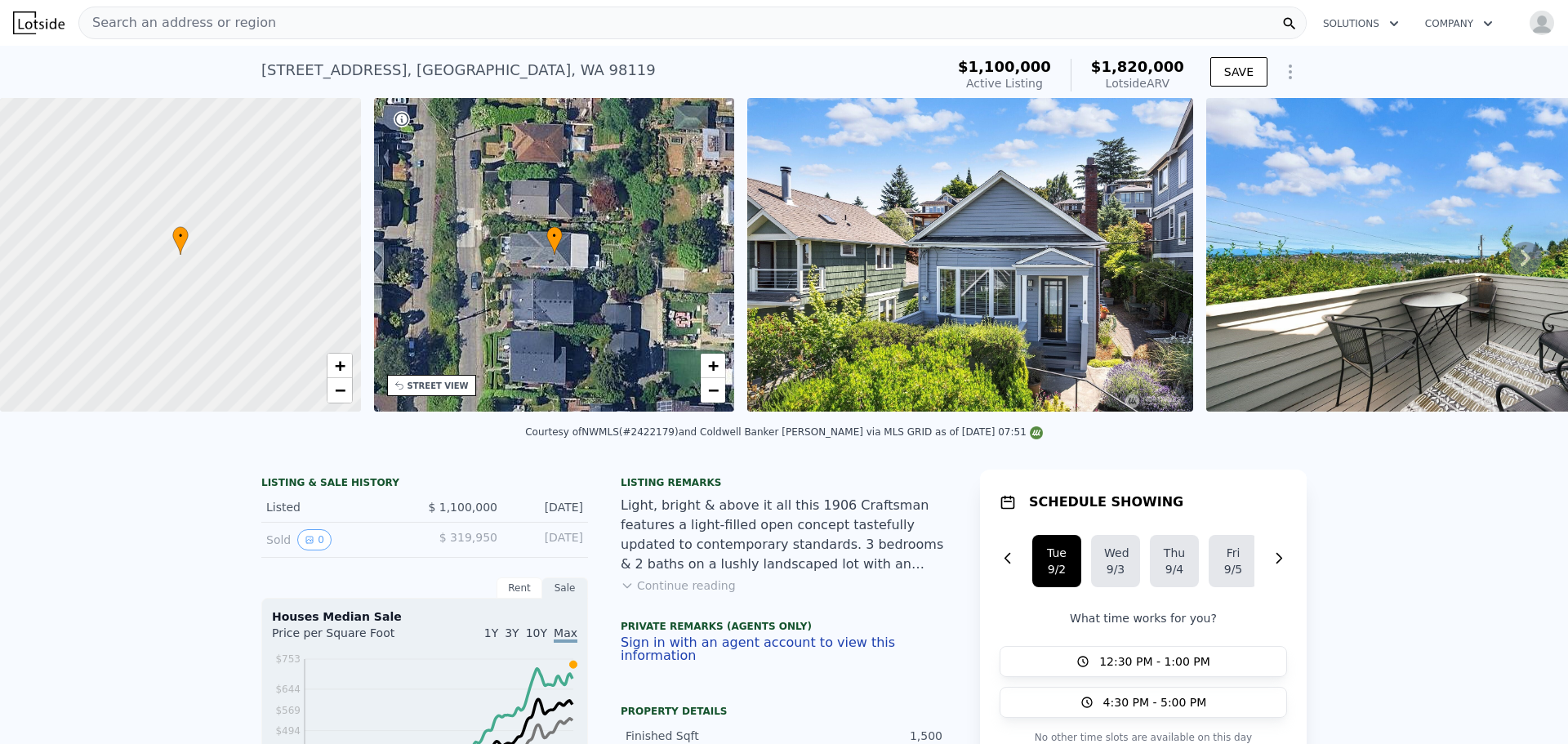
drag, startPoint x: 660, startPoint y: 443, endPoint x: 697, endPoint y: 442, distance: 37.0
click at [697, 438] on div "Courtesy of NWMLS (#2422179) and Coldwell Banker Danforth via MLS GRID as of 09…" at bounding box center [784, 432] width 518 height 11
copy div "2422179)"
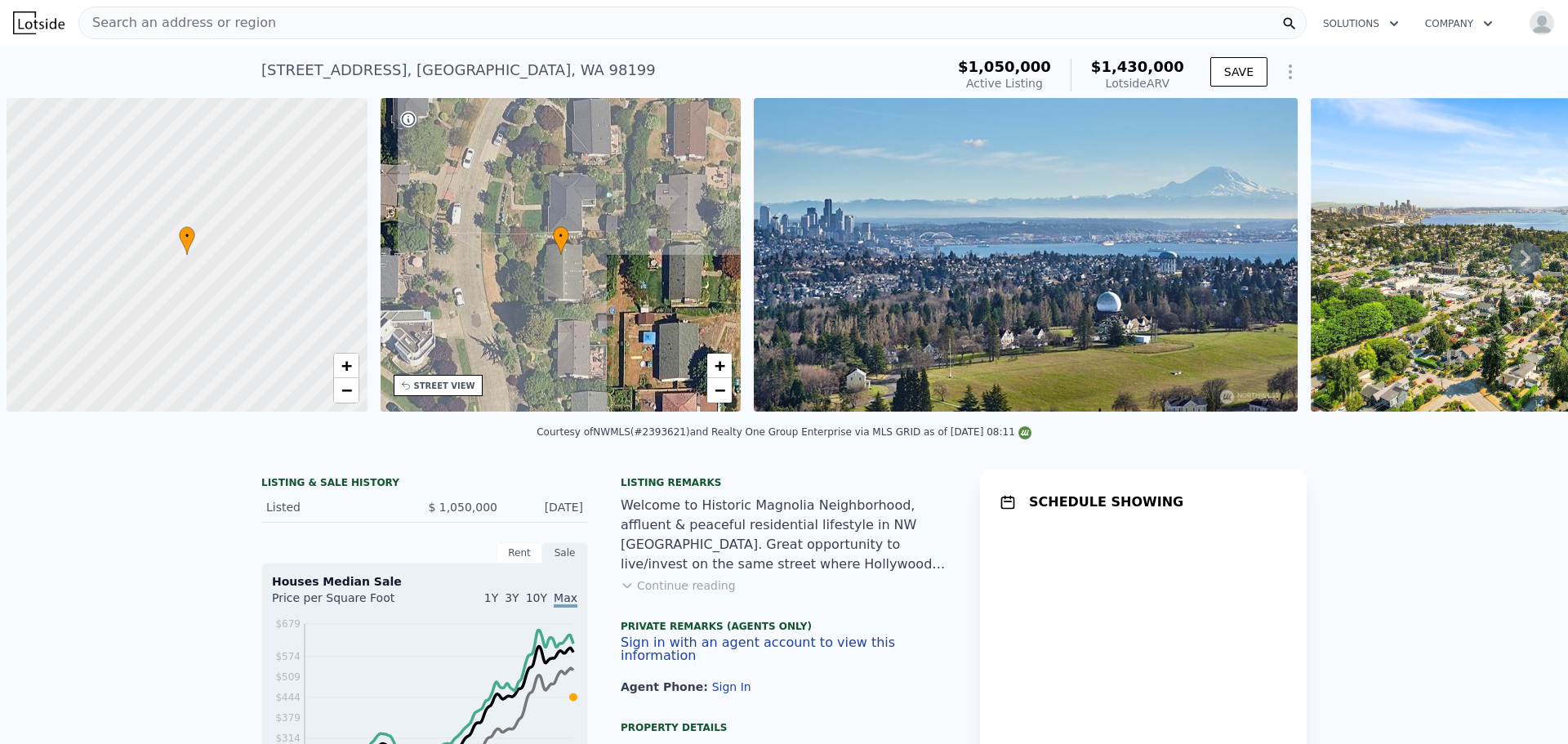
scroll to position [0, 7]
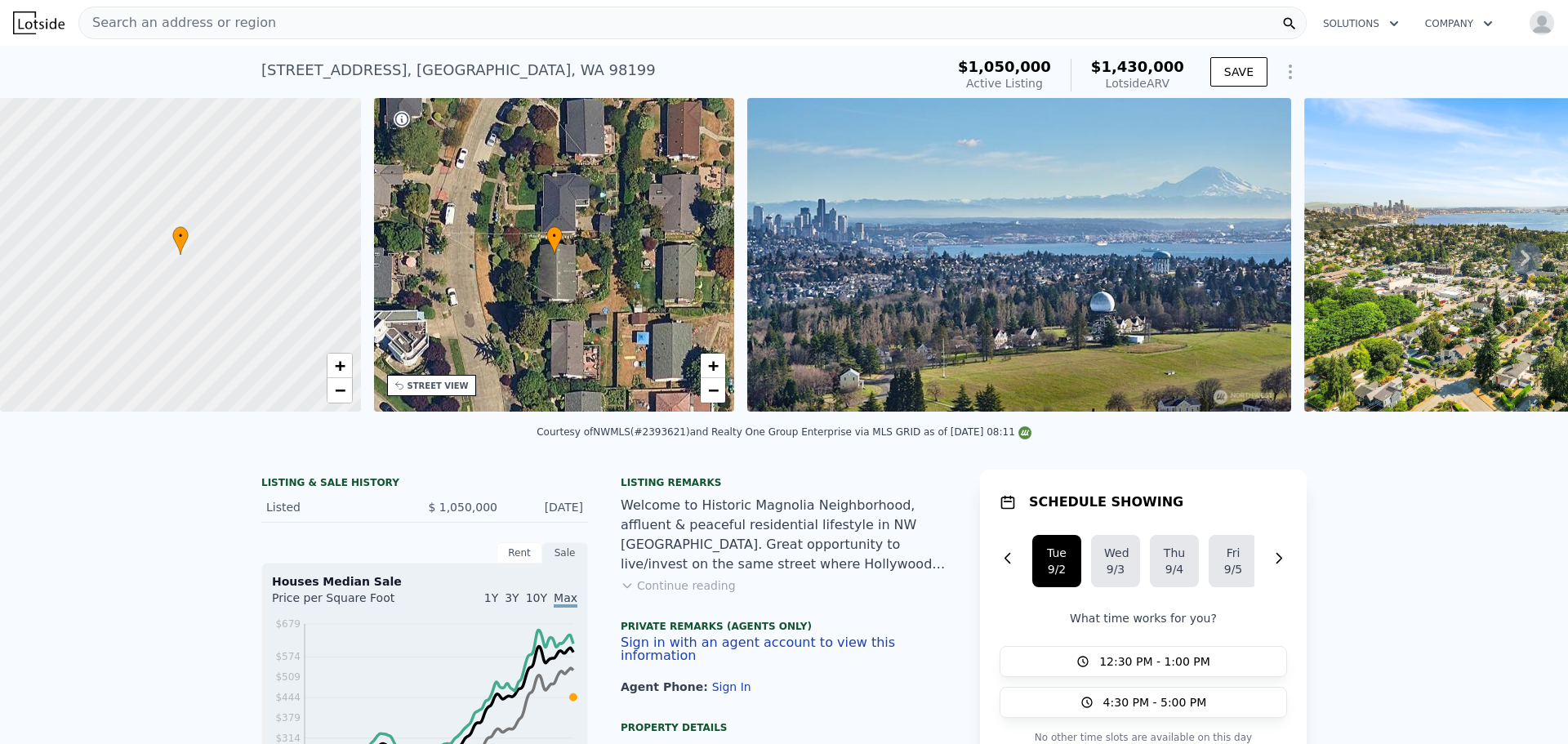
click at [671, 594] on button "Continue reading" at bounding box center [678, 586] width 115 height 17
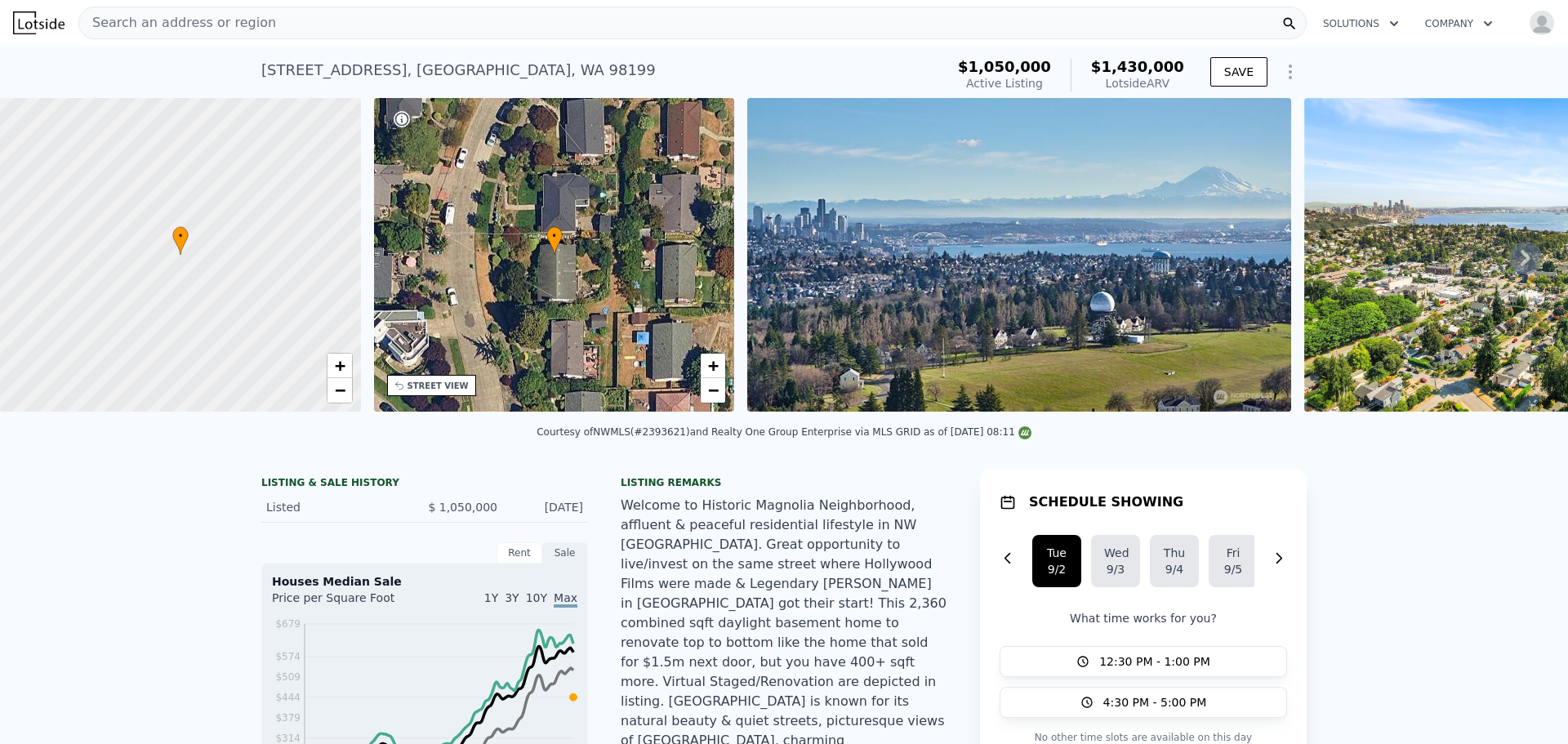
drag, startPoint x: 653, startPoint y: 442, endPoint x: 691, endPoint y: 441, distance: 38.0
click at [691, 438] on div "Courtesy of NWMLS (#2393621) and Realty One Group Enterprise via MLS GRID as of…" at bounding box center [784, 432] width 495 height 11
copy div "2393621)"
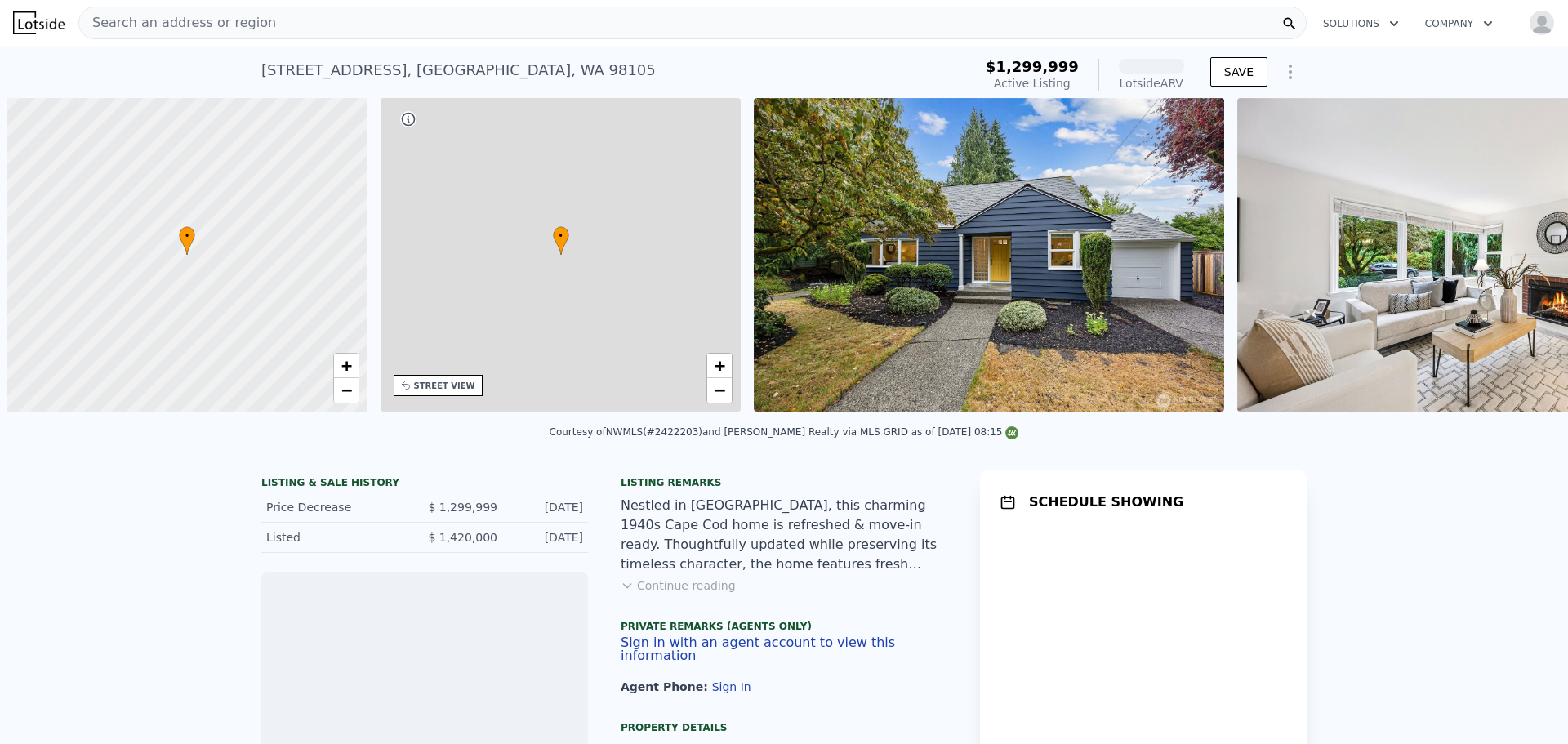
scroll to position [0, 7]
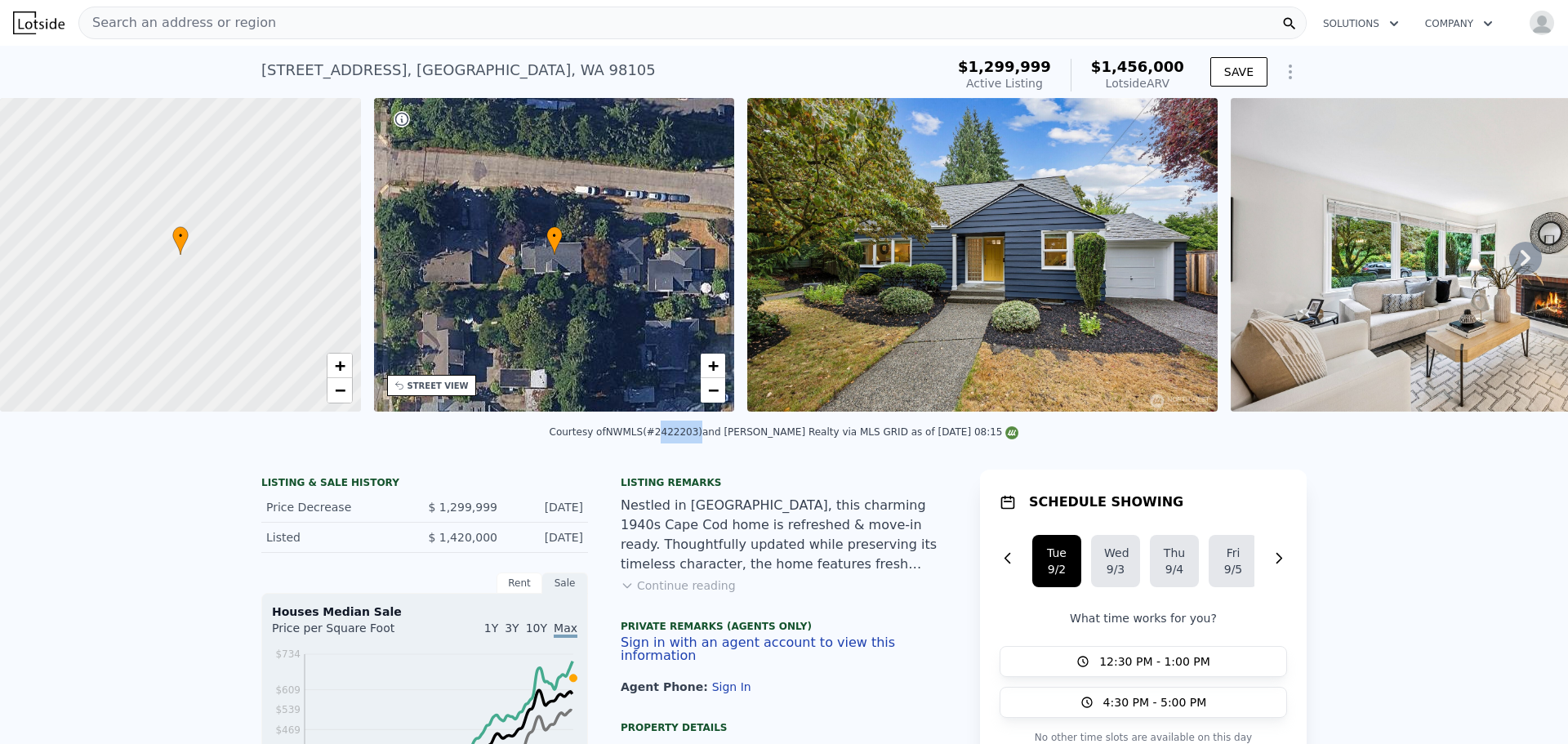
drag, startPoint x: 665, startPoint y: 442, endPoint x: 692, endPoint y: 444, distance: 27.1
click at [701, 438] on div "Courtesy of NWMLS (#2422203) and [PERSON_NAME] Realty via MLS GRID as of [DATE]…" at bounding box center [784, 432] width 469 height 11
drag, startPoint x: 667, startPoint y: 442, endPoint x: 703, endPoint y: 442, distance: 36.0
click at [703, 438] on div "Courtesy of NWMLS (#2422203) and [PERSON_NAME] Realty via MLS GRID as of [DATE]…" at bounding box center [784, 432] width 469 height 11
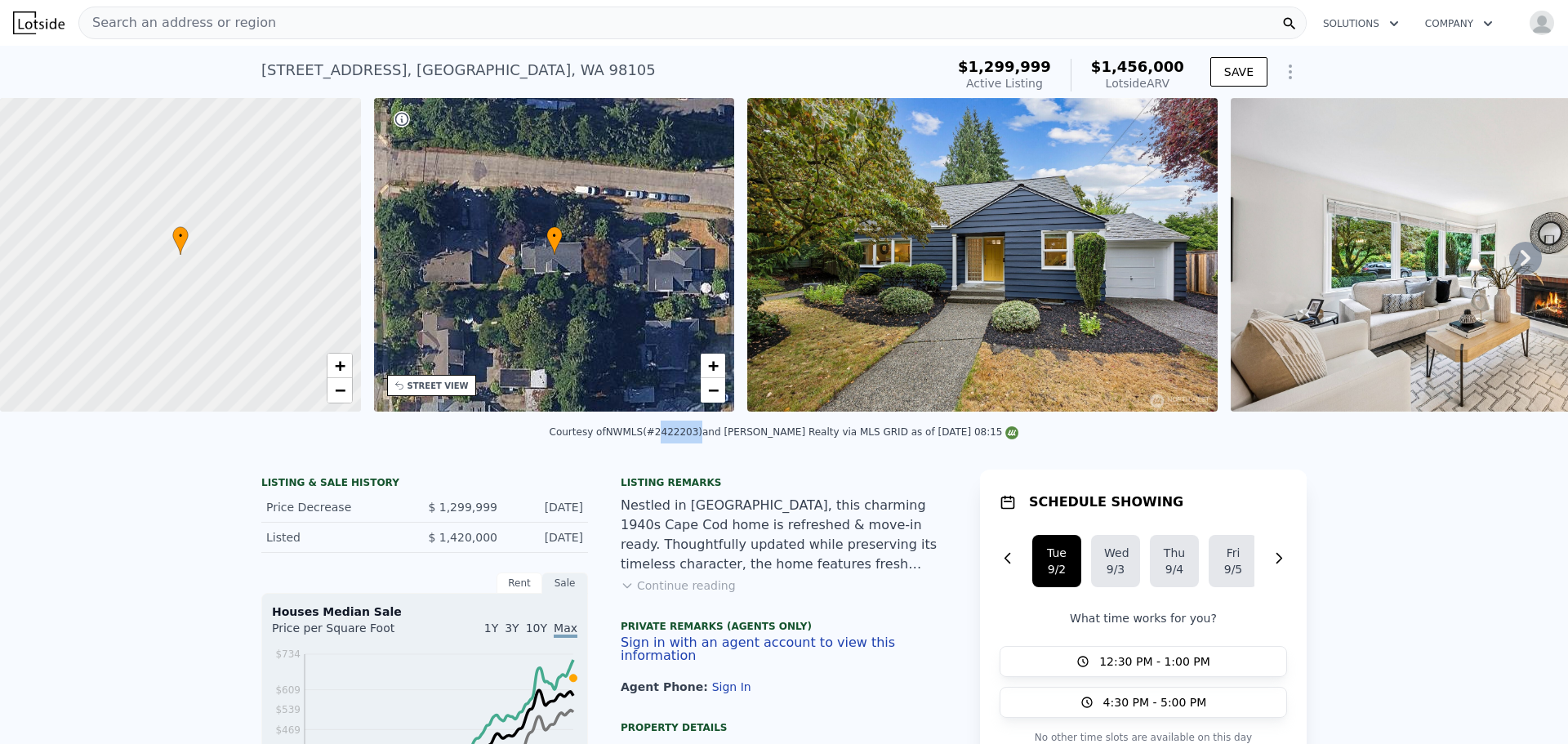
copy div "2422203"
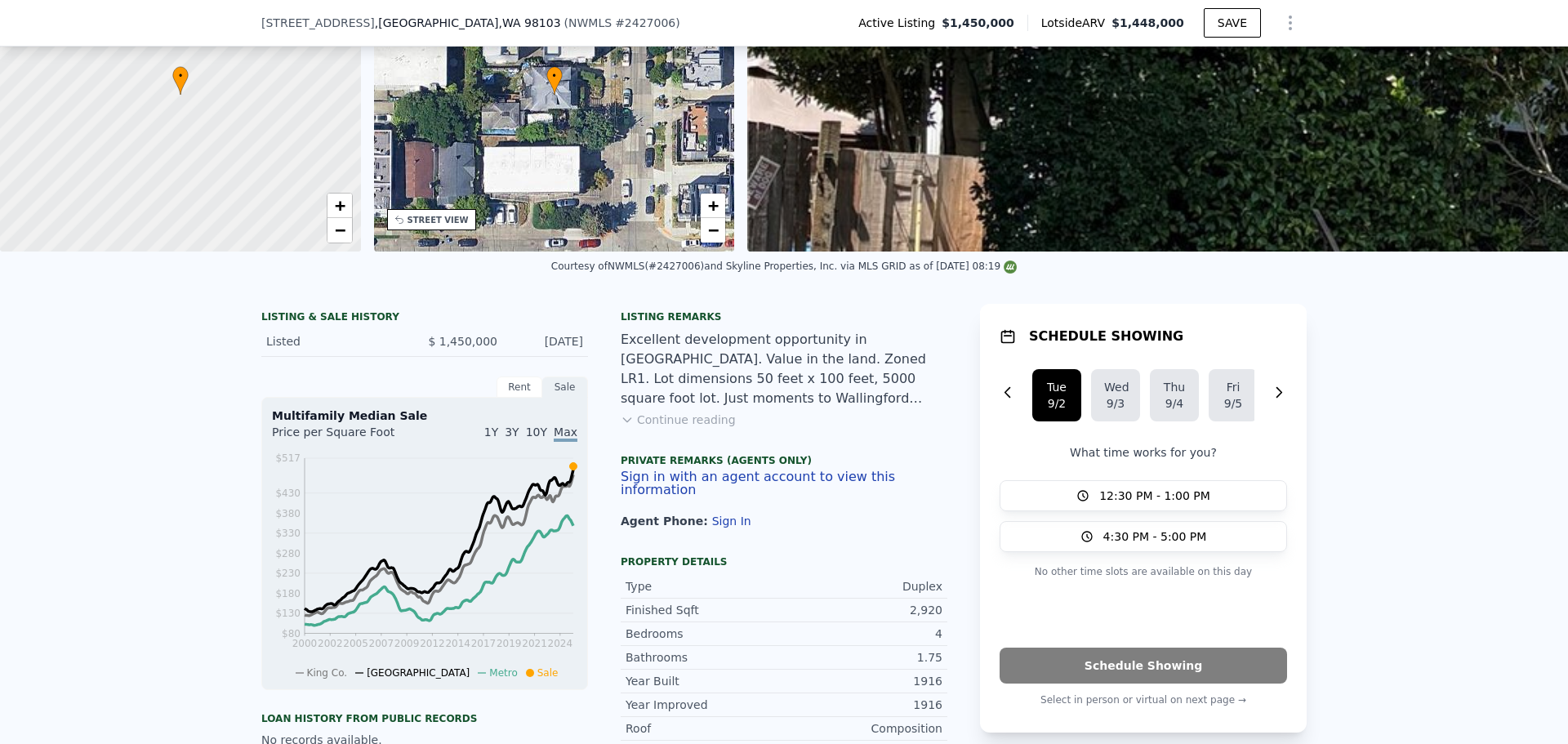
scroll to position [6, 0]
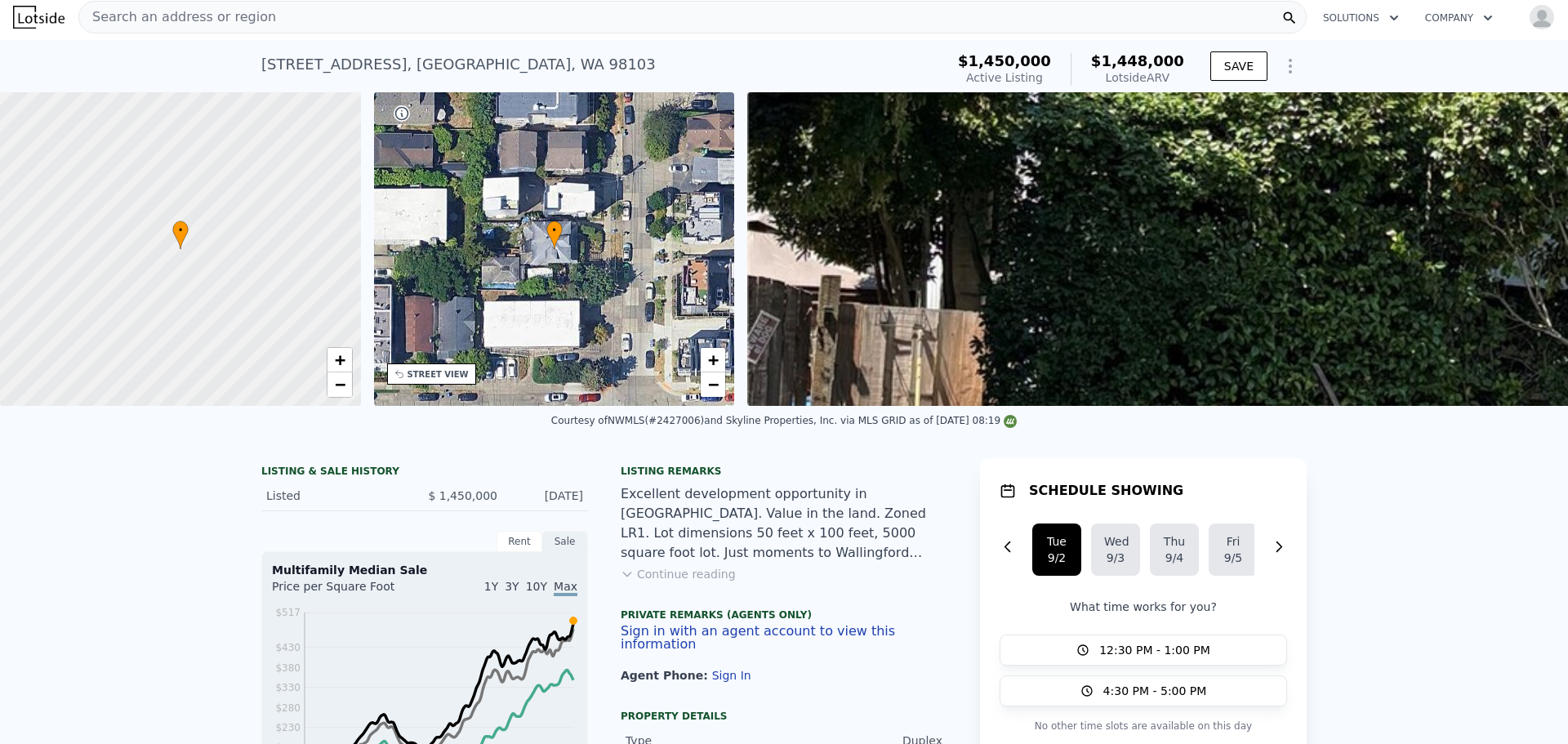
drag, startPoint x: 665, startPoint y: 434, endPoint x: 703, endPoint y: 434, distance: 38.0
click at [703, 427] on div "Courtesy of NWMLS (#2427006) and Skyline Properties, Inc. via MLS GRID as of 09…" at bounding box center [784, 421] width 466 height 11
copy div "2427006)"
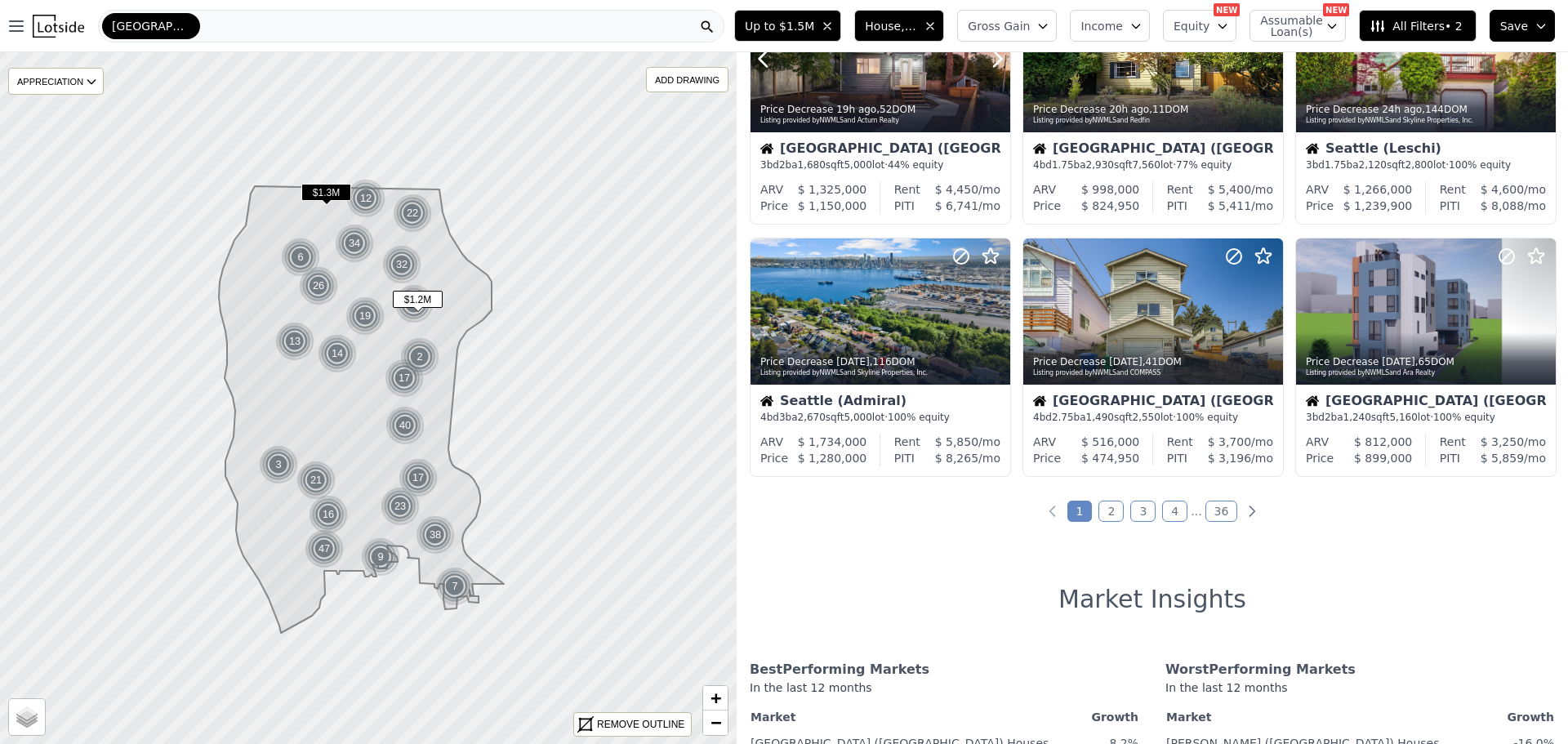
scroll to position [653, 0]
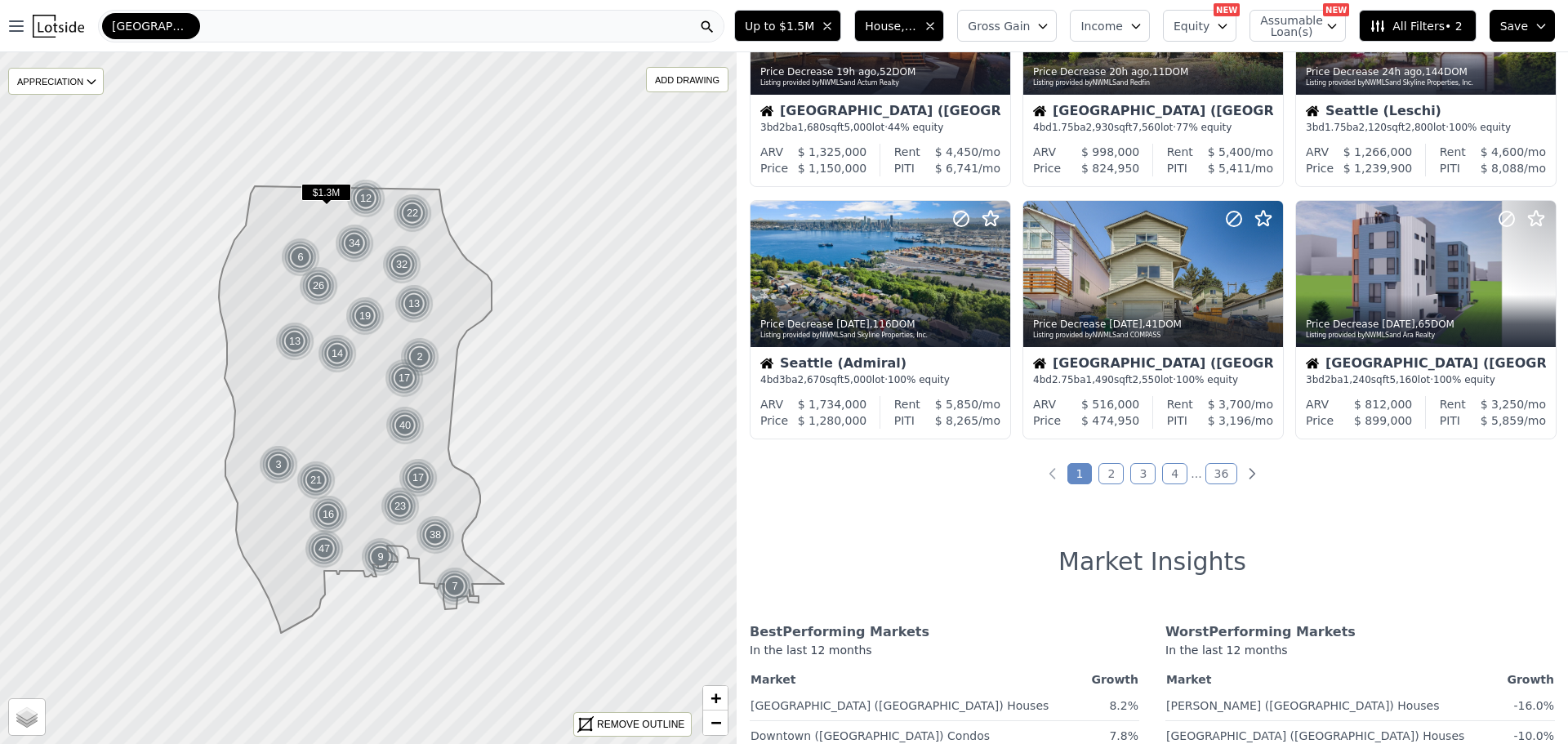
click at [1170, 474] on link "4" at bounding box center [1174, 473] width 25 height 21
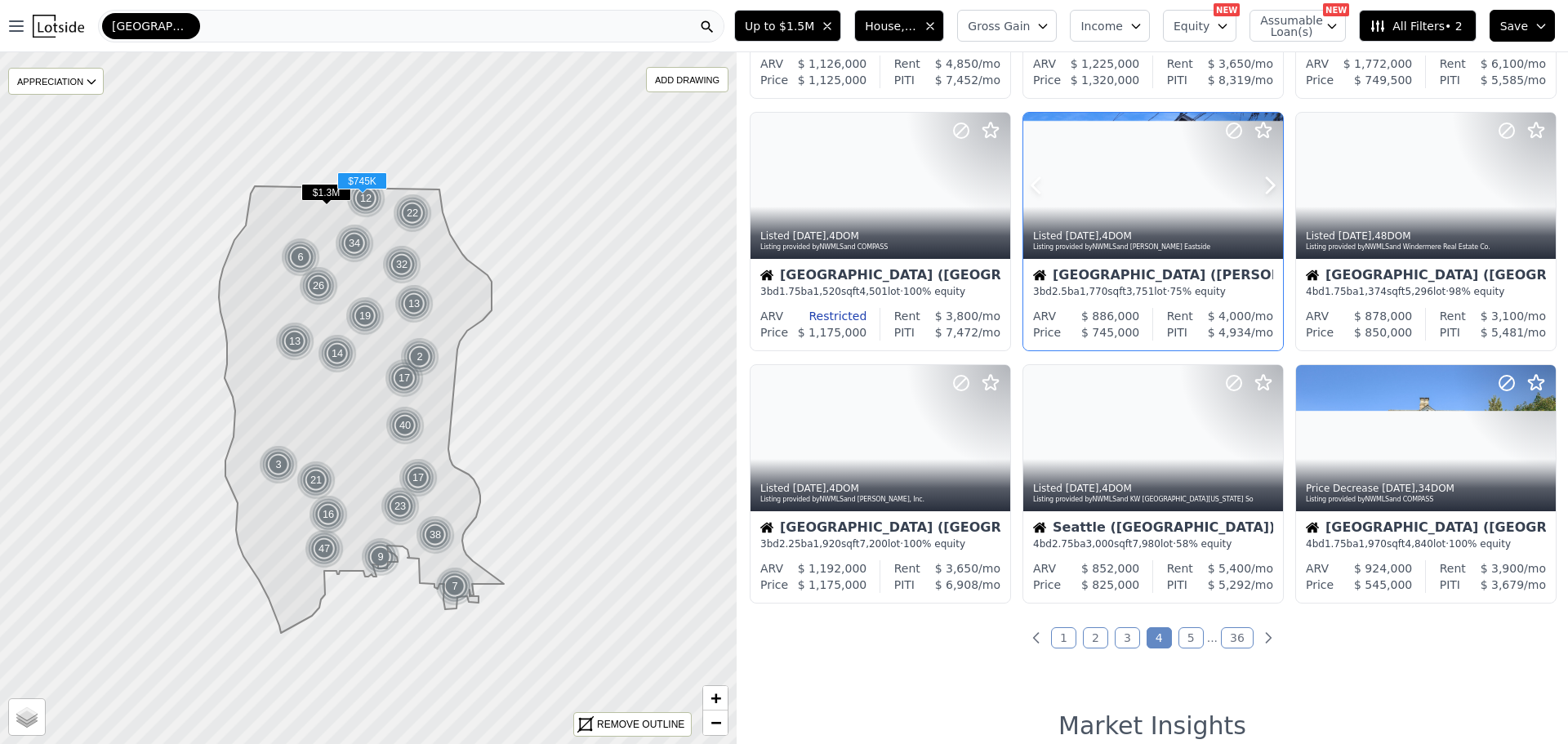
scroll to position [490, 0]
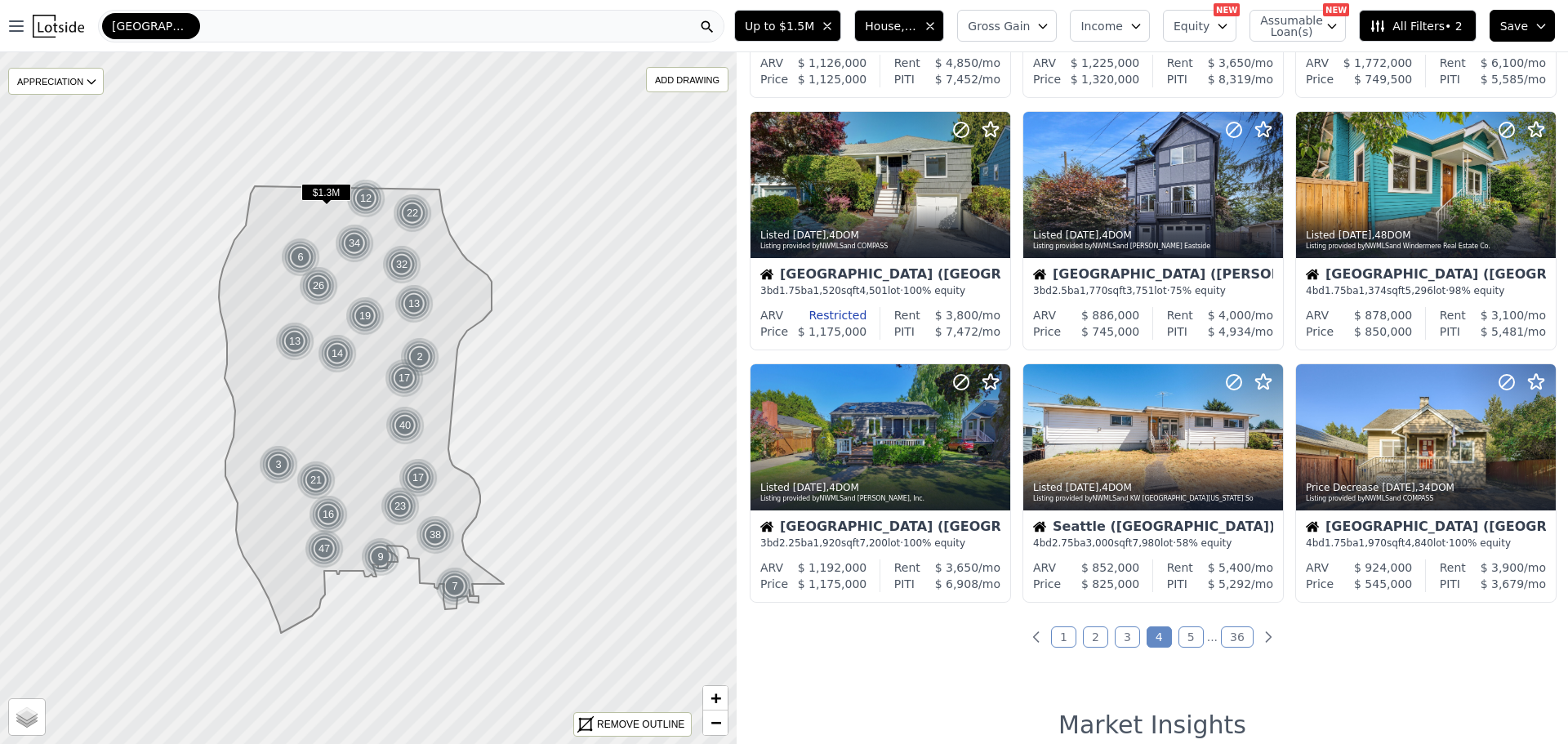
click at [1186, 632] on link "5" at bounding box center [1191, 637] width 25 height 21
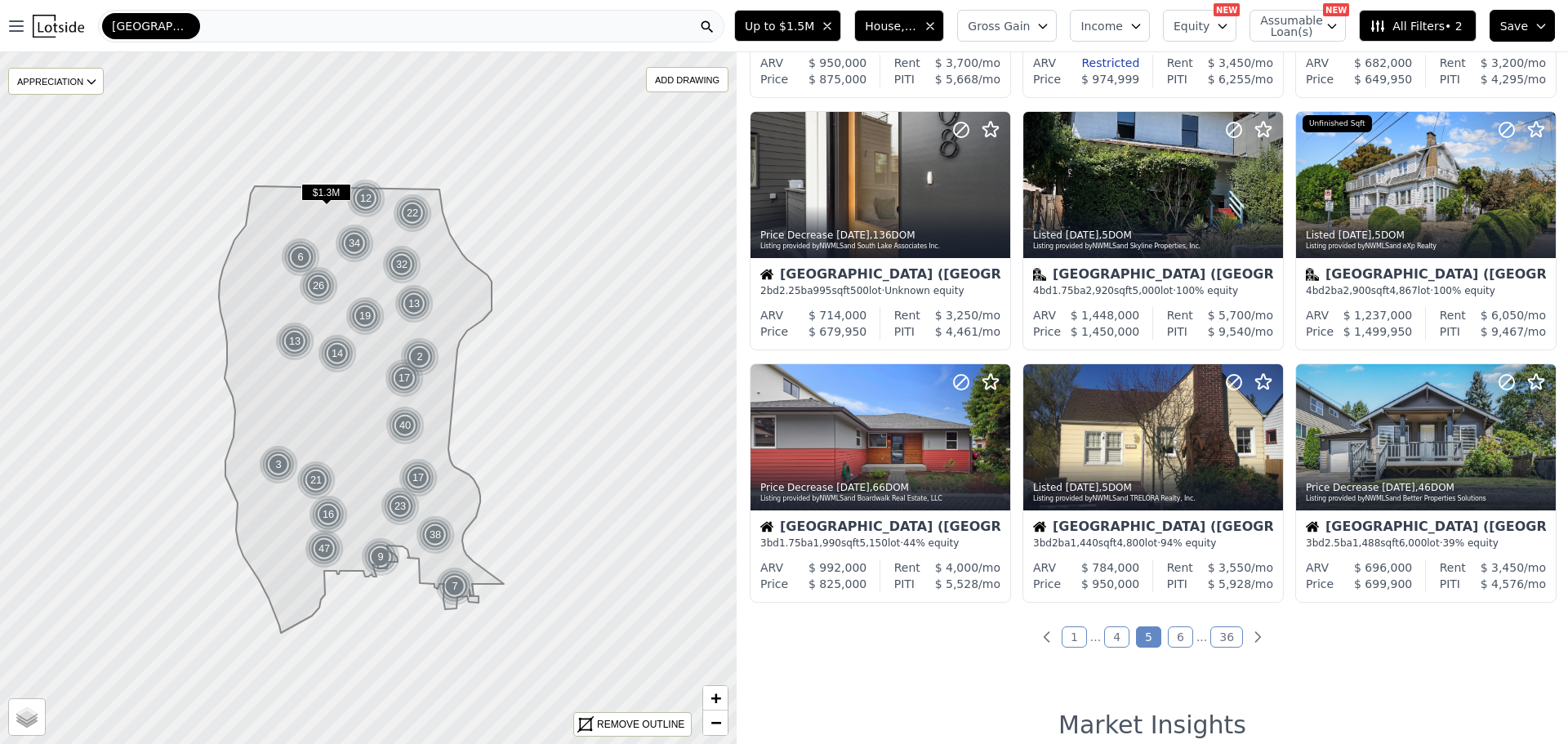
click at [1180, 629] on link "6" at bounding box center [1180, 637] width 25 height 21
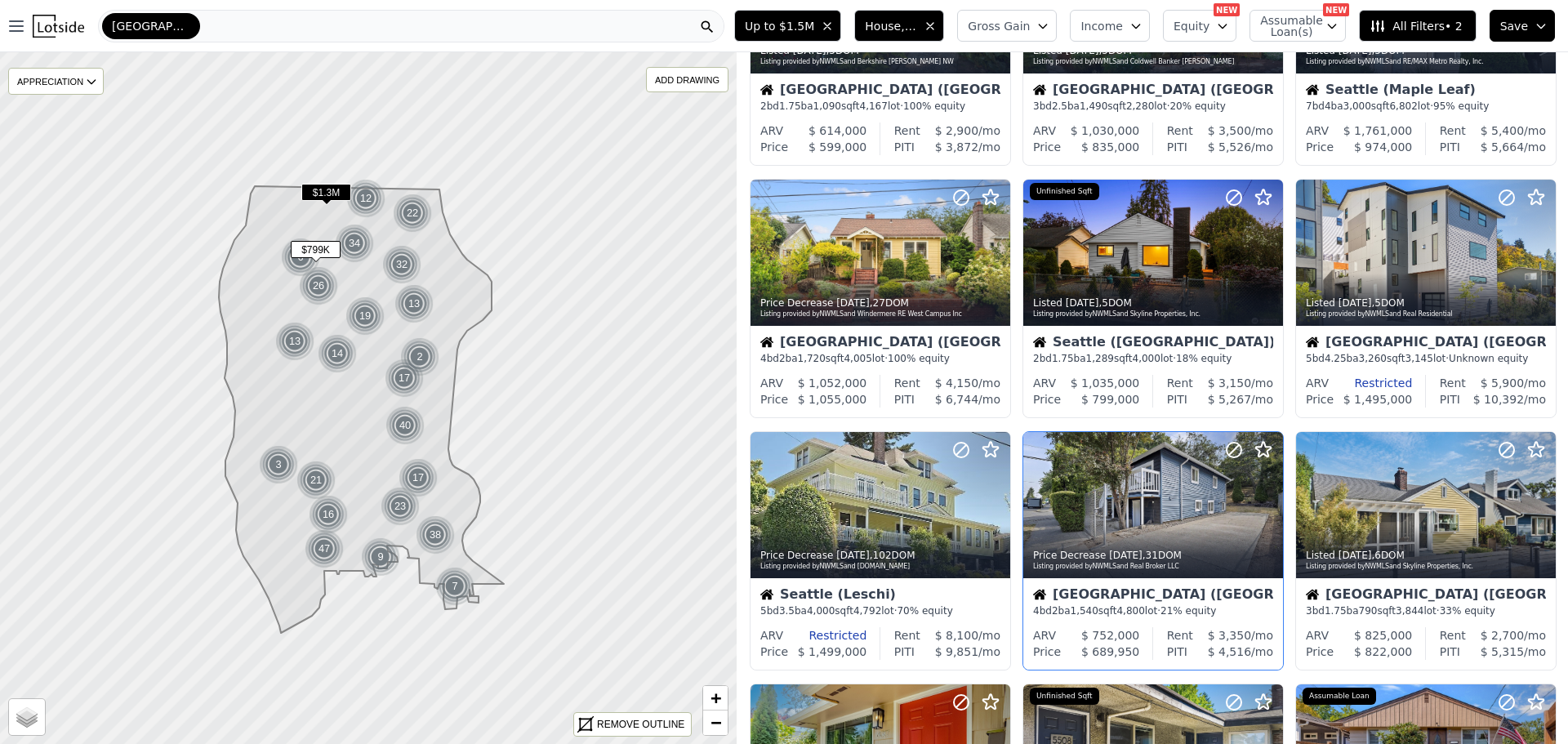
scroll to position [246, 0]
